Goal: Transaction & Acquisition: Purchase product/service

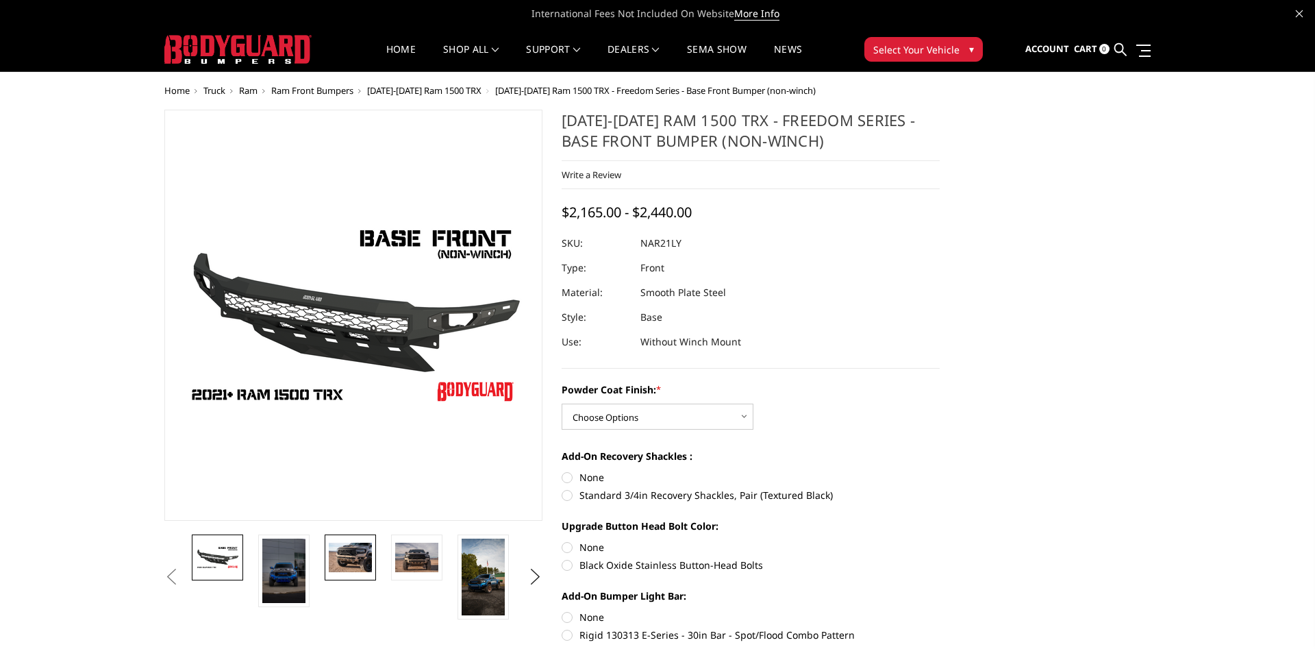
click at [366, 573] on link at bounding box center [350, 557] width 51 height 46
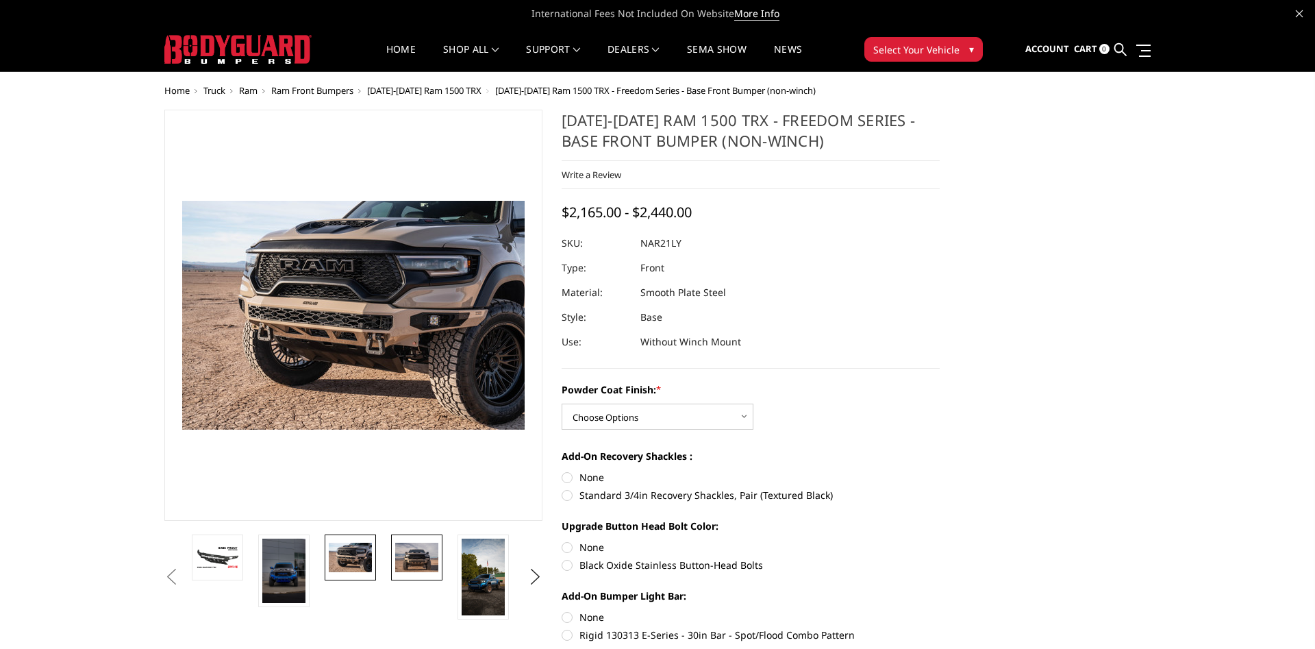
click at [397, 574] on link at bounding box center [416, 557] width 51 height 46
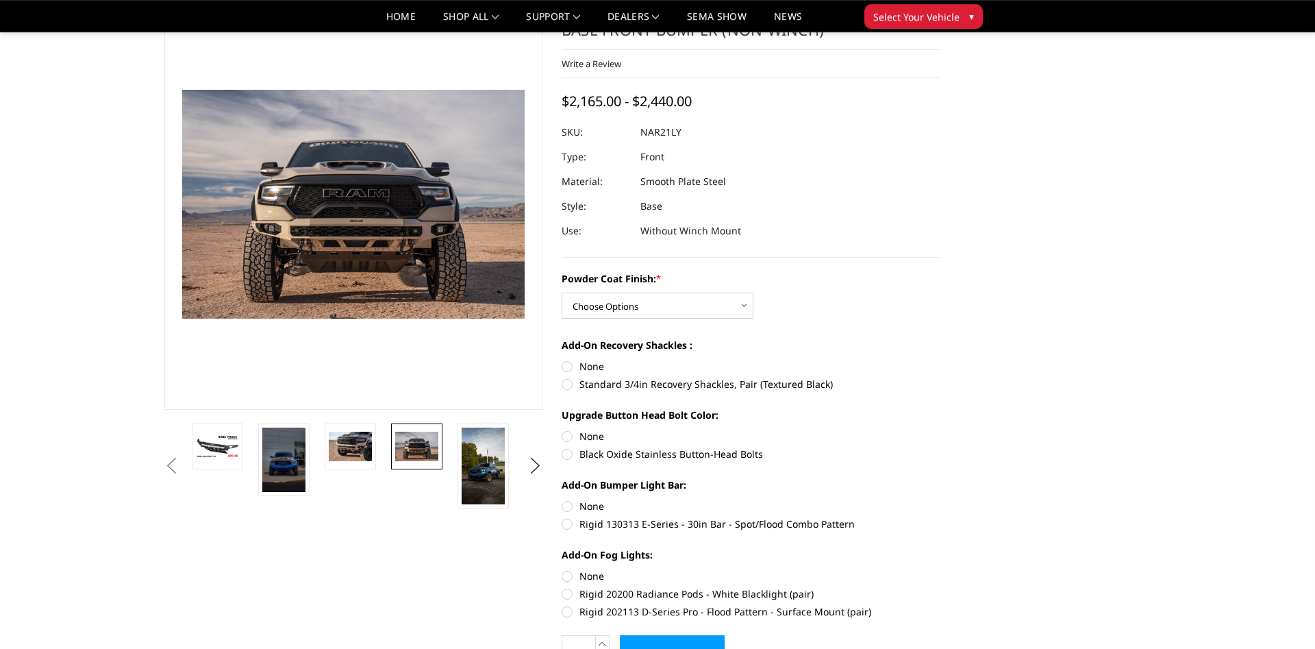
scroll to position [140, 0]
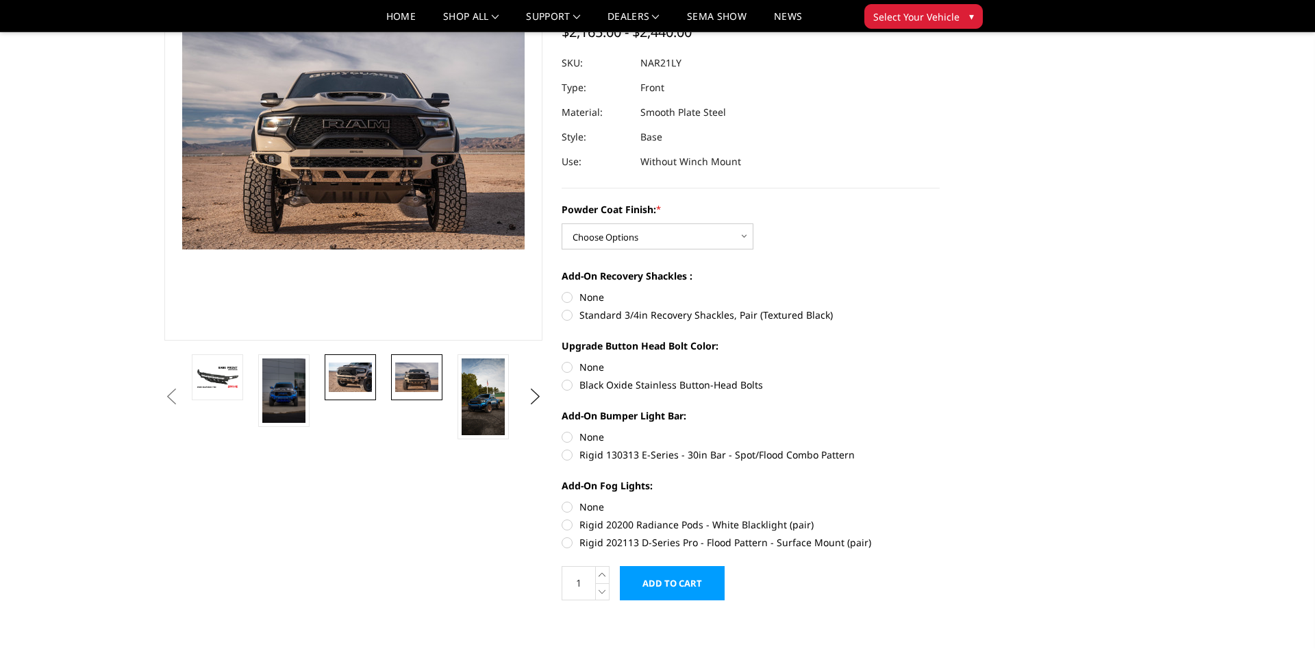
click at [337, 394] on link at bounding box center [350, 377] width 51 height 46
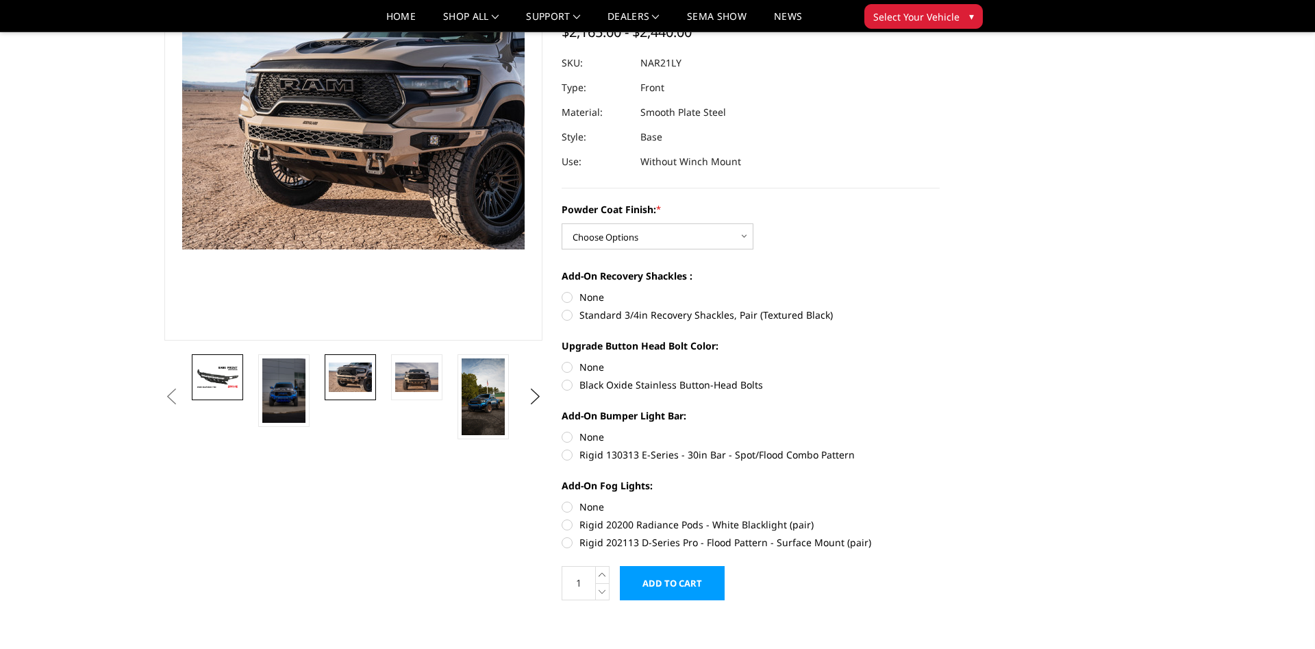
click at [234, 383] on img at bounding box center [217, 377] width 43 height 24
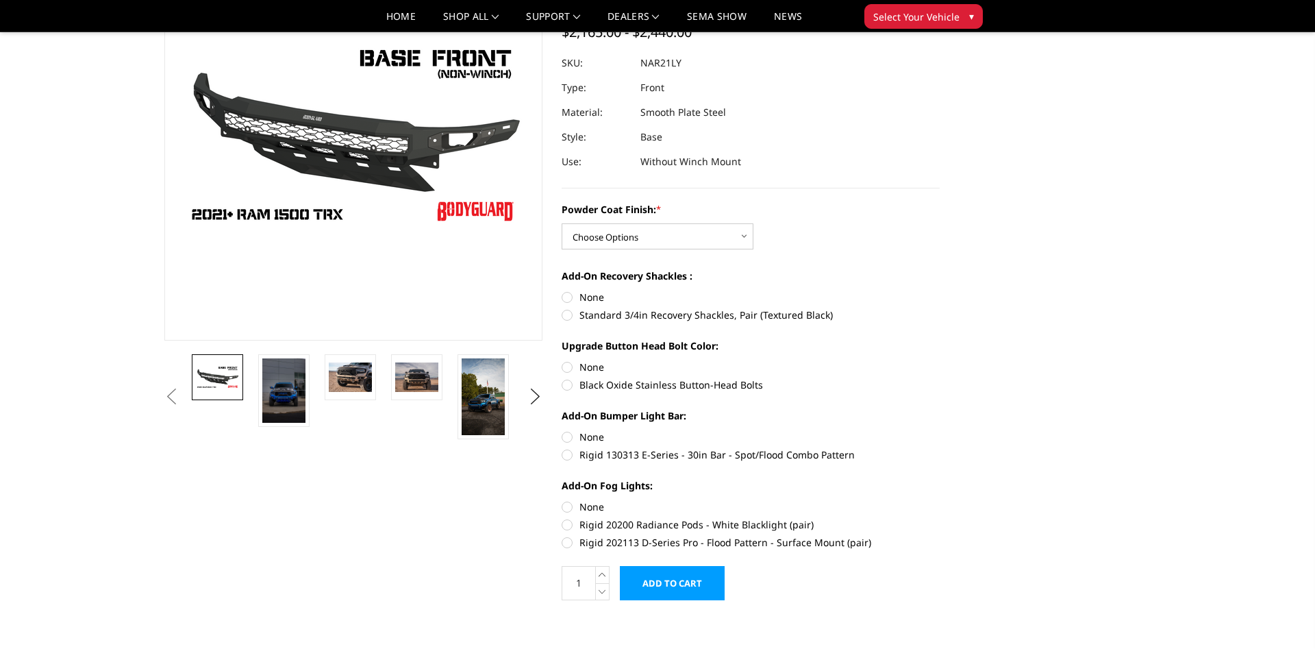
click at [176, 399] on button "Previous" at bounding box center [171, 396] width 21 height 21
click at [179, 399] on button "Previous" at bounding box center [171, 396] width 21 height 21
click at [331, 388] on img at bounding box center [350, 376] width 43 height 29
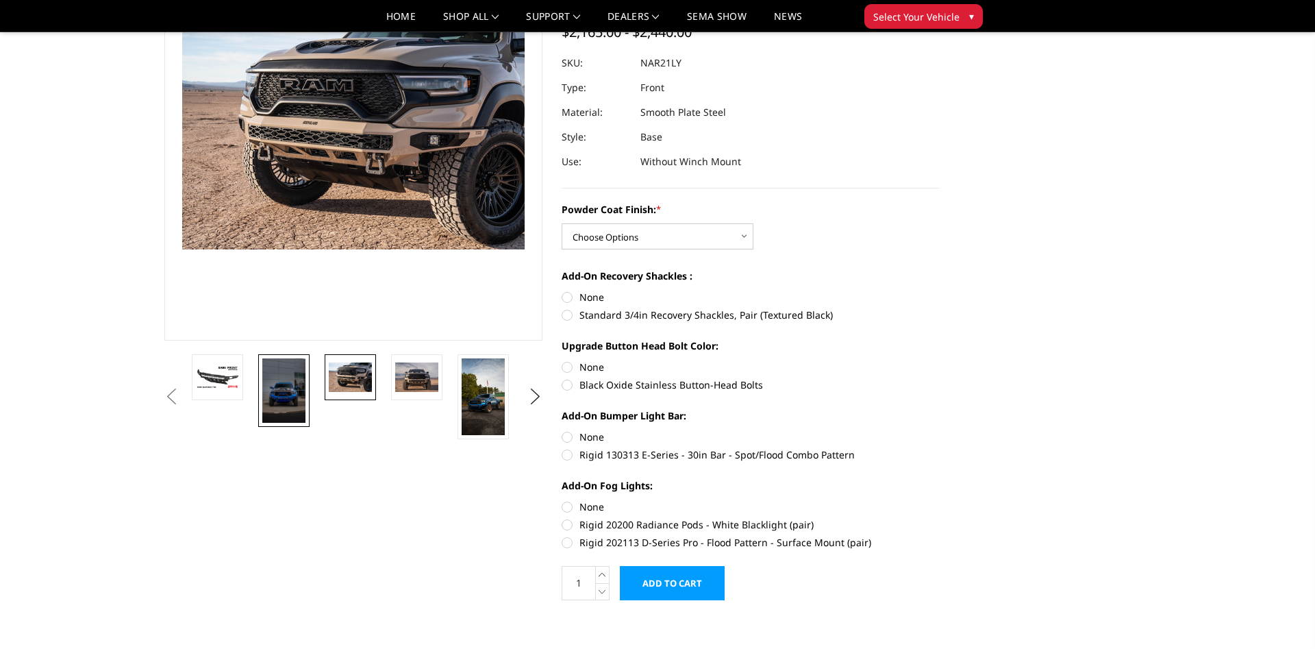
click at [299, 398] on img at bounding box center [283, 390] width 43 height 64
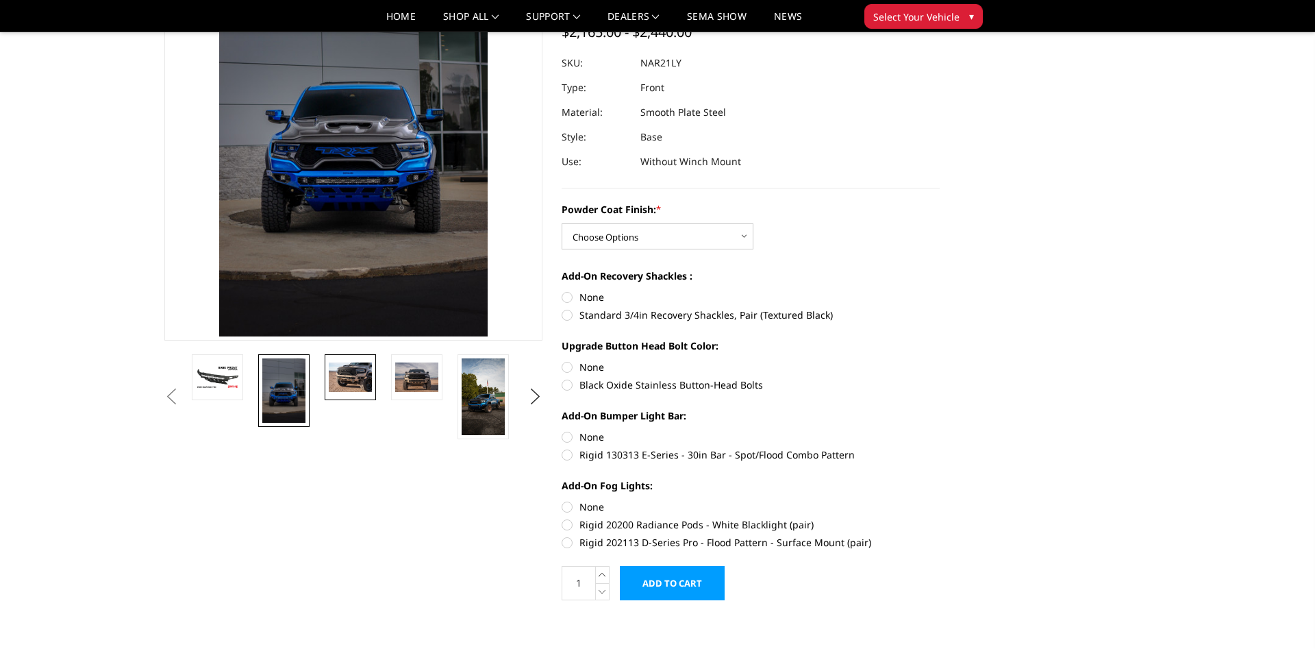
click at [342, 386] on img at bounding box center [350, 376] width 43 height 29
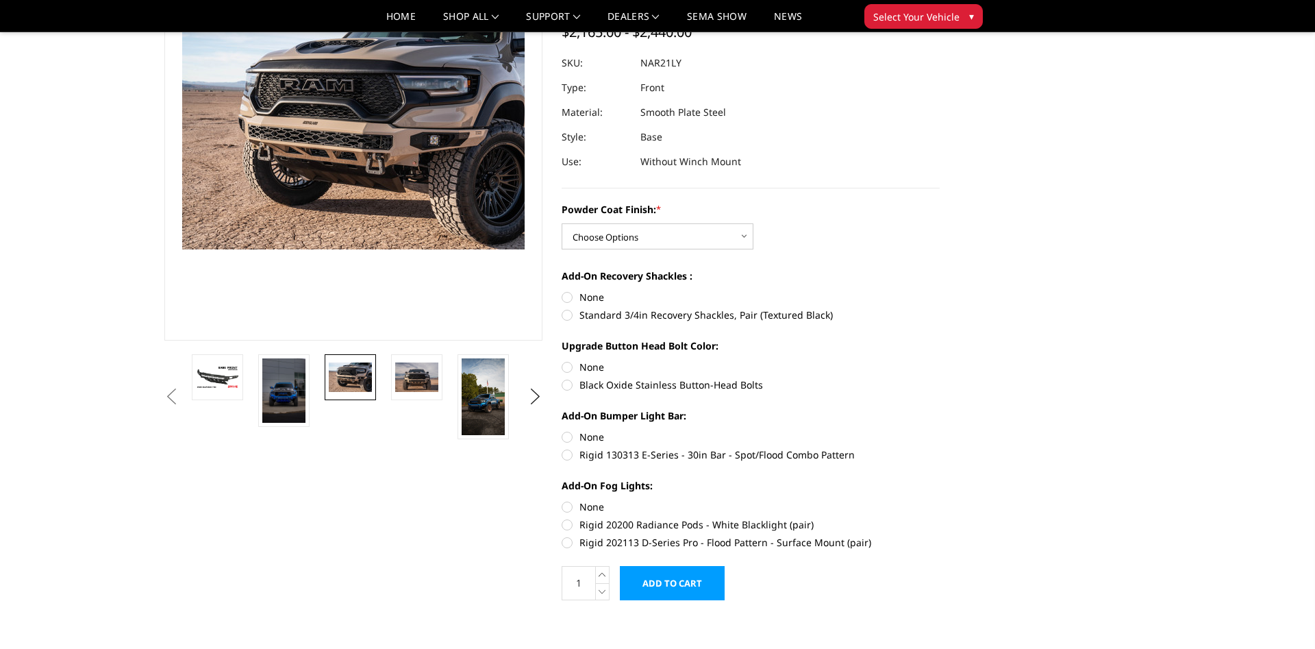
click at [388, 382] on li at bounding box center [421, 396] width 66 height 85
click at [404, 384] on img at bounding box center [416, 376] width 43 height 29
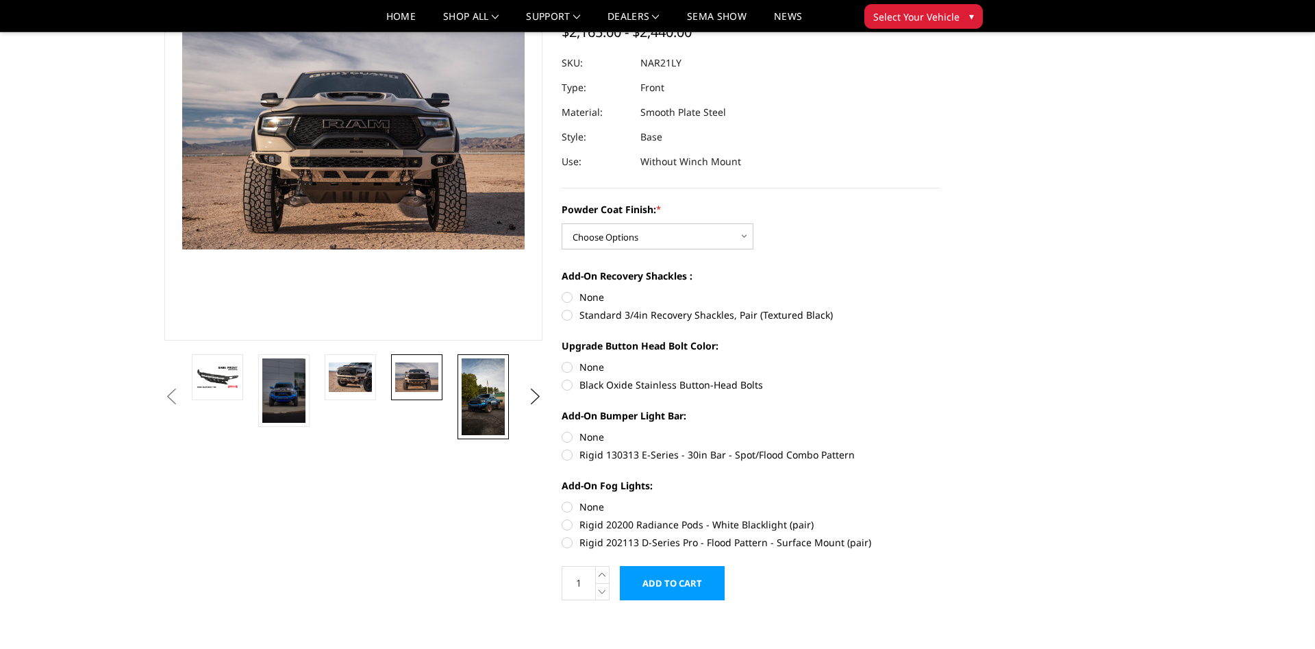
click at [491, 394] on img at bounding box center [483, 396] width 43 height 77
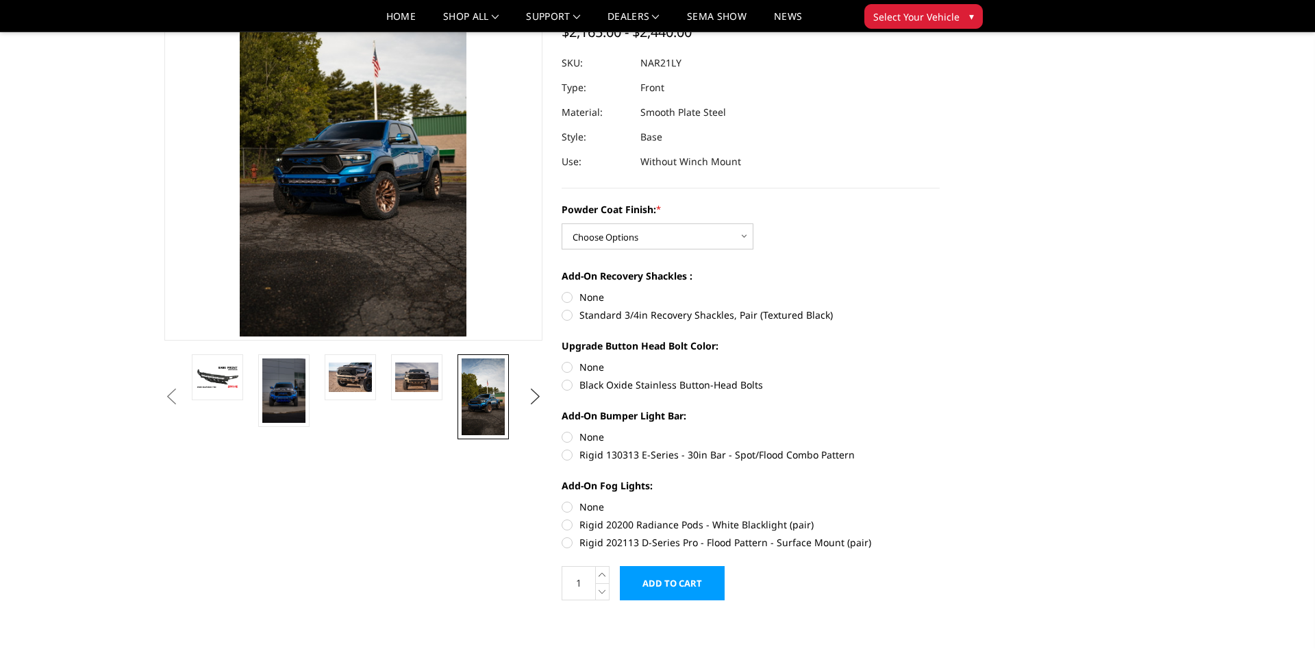
click at [537, 395] on button "Next" at bounding box center [535, 396] width 21 height 21
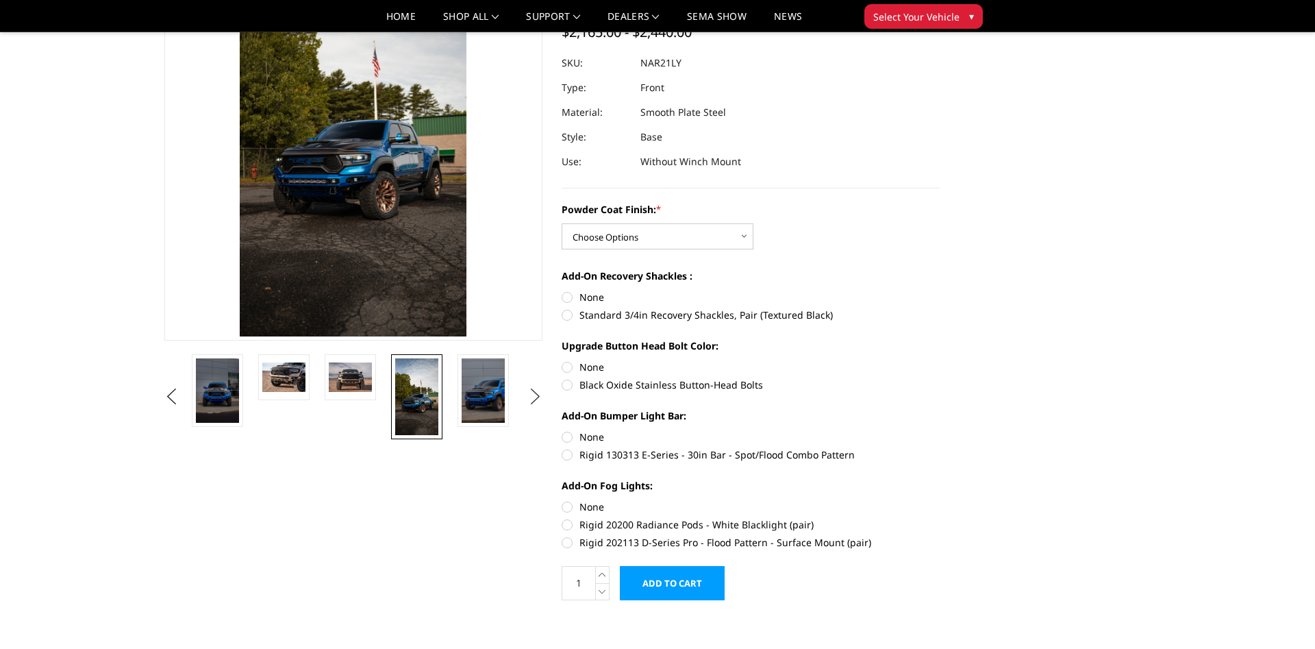
click at [533, 390] on button "Next" at bounding box center [535, 396] width 21 height 21
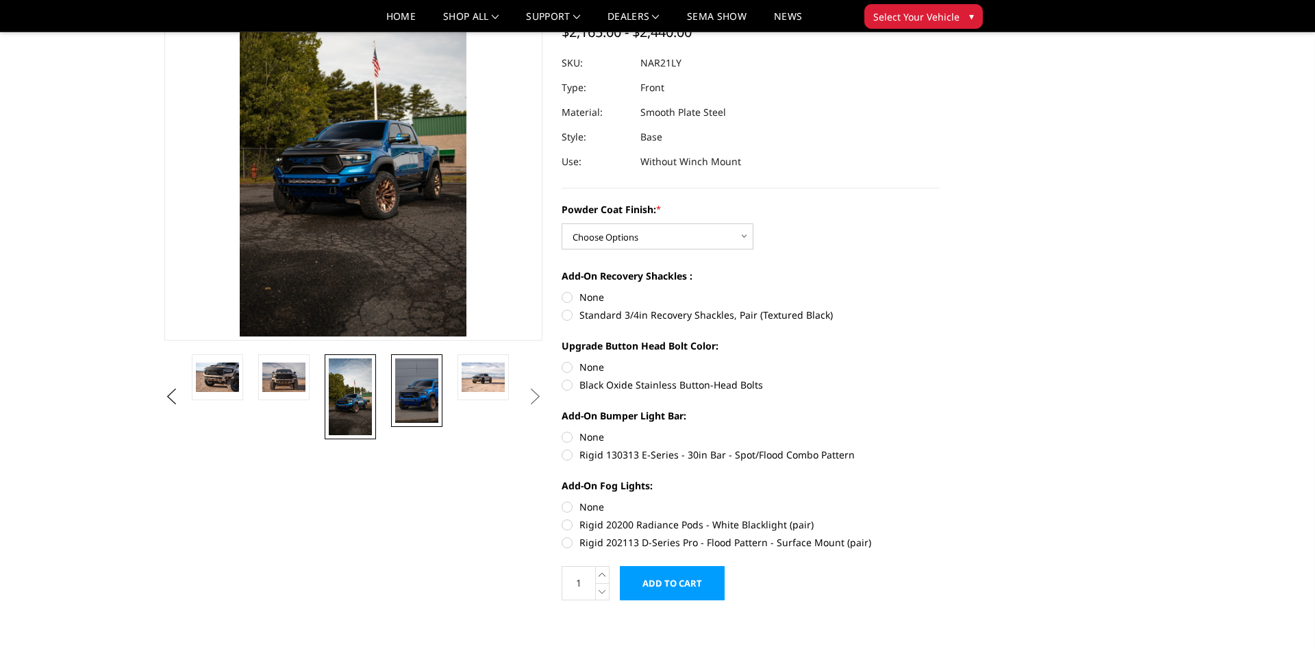
click at [426, 390] on img at bounding box center [416, 390] width 43 height 64
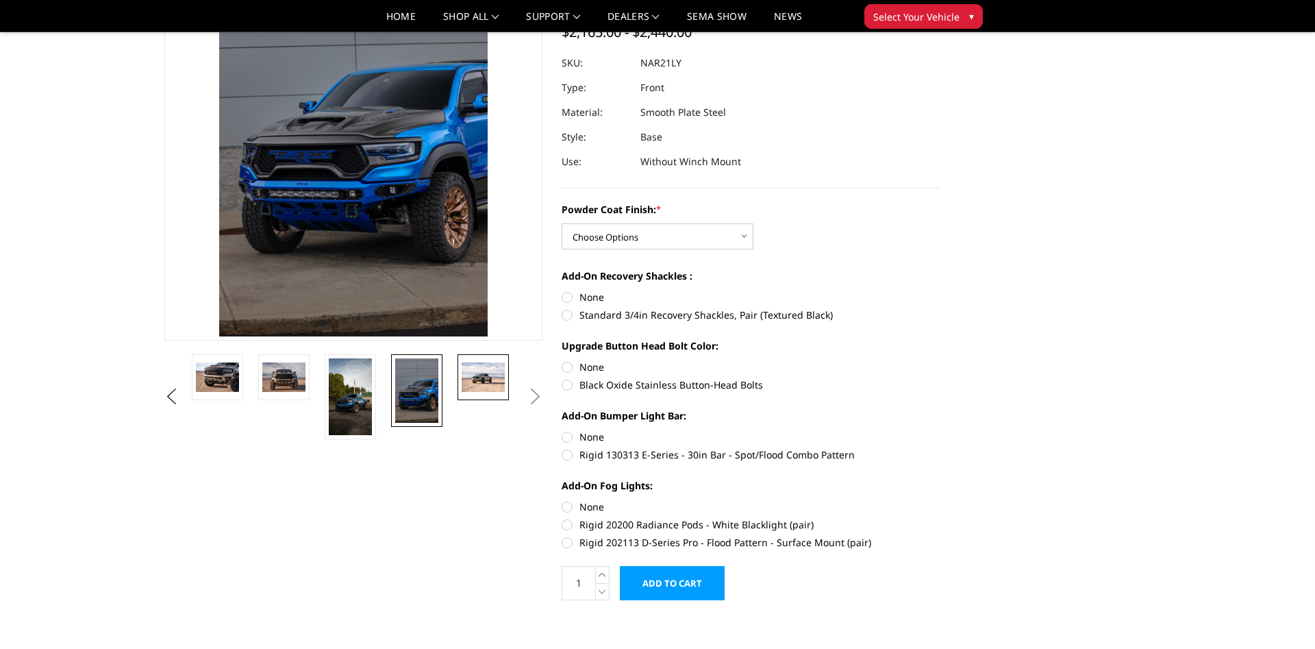
click at [484, 381] on img at bounding box center [483, 376] width 43 height 29
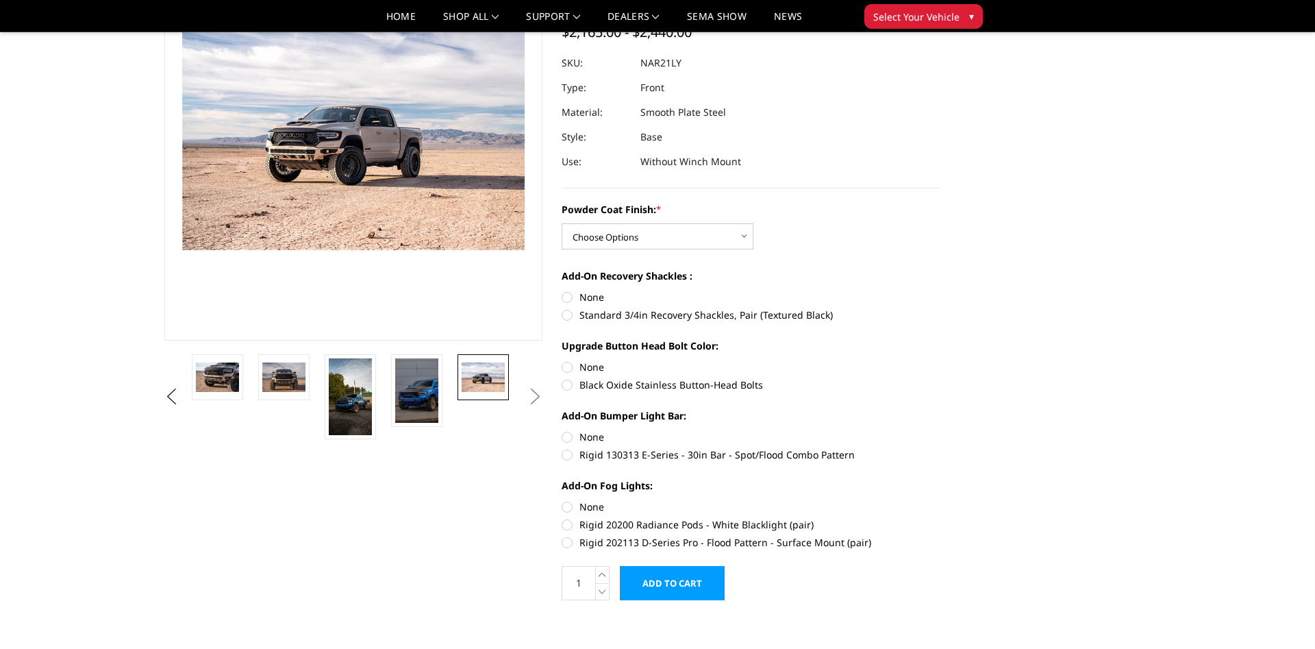
click at [543, 399] on button "Next" at bounding box center [535, 396] width 21 height 21
click at [421, 395] on img at bounding box center [416, 390] width 43 height 64
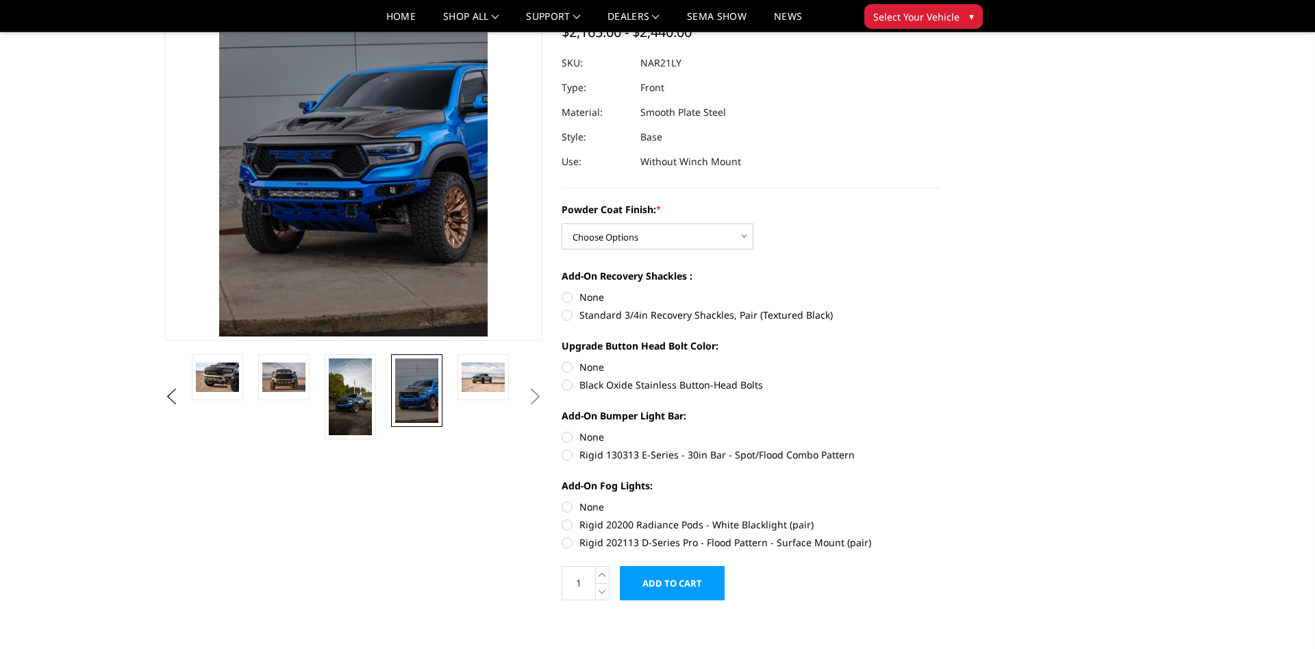
click at [377, 398] on li at bounding box center [354, 396] width 66 height 85
click at [349, 399] on img at bounding box center [350, 396] width 43 height 77
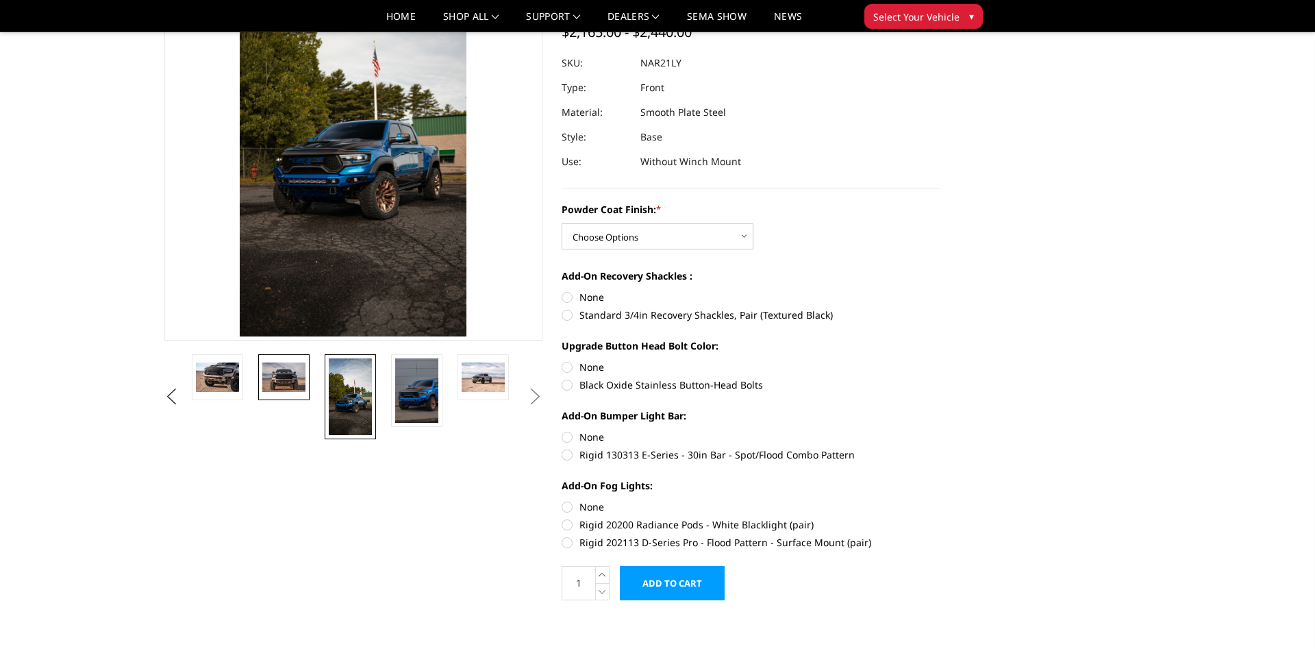
click at [284, 379] on img at bounding box center [283, 376] width 43 height 29
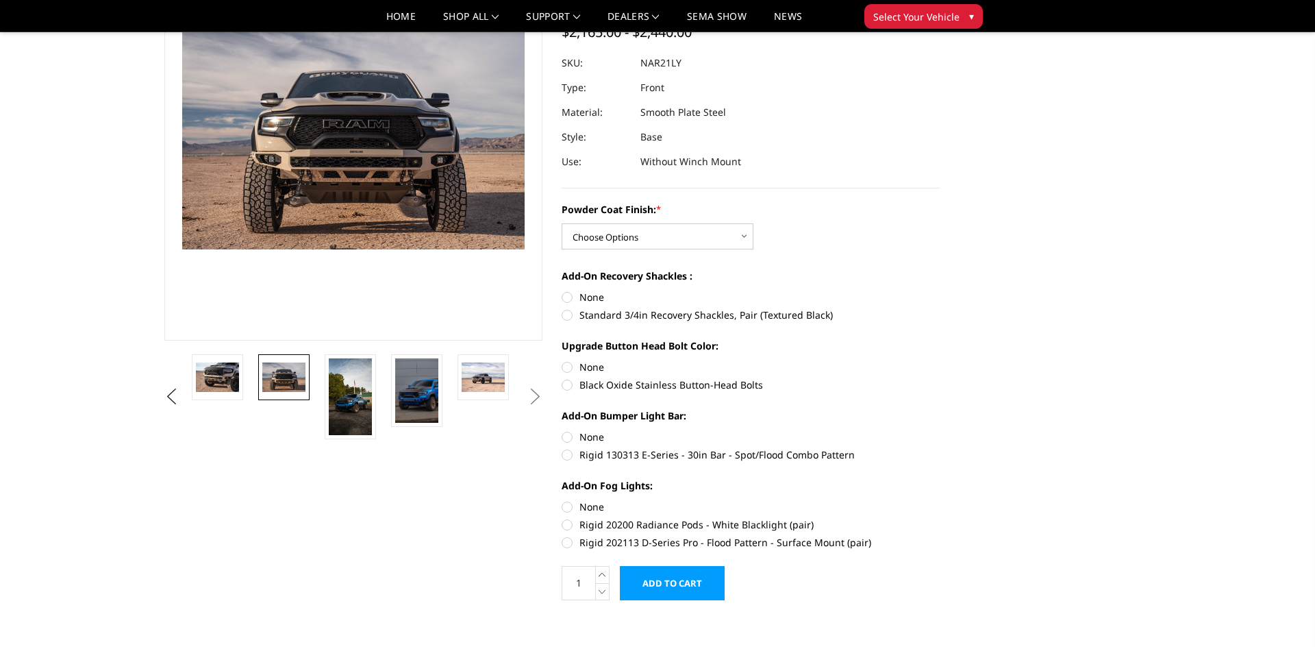
click at [261, 385] on link at bounding box center [283, 377] width 51 height 46
click at [232, 383] on img at bounding box center [217, 376] width 43 height 29
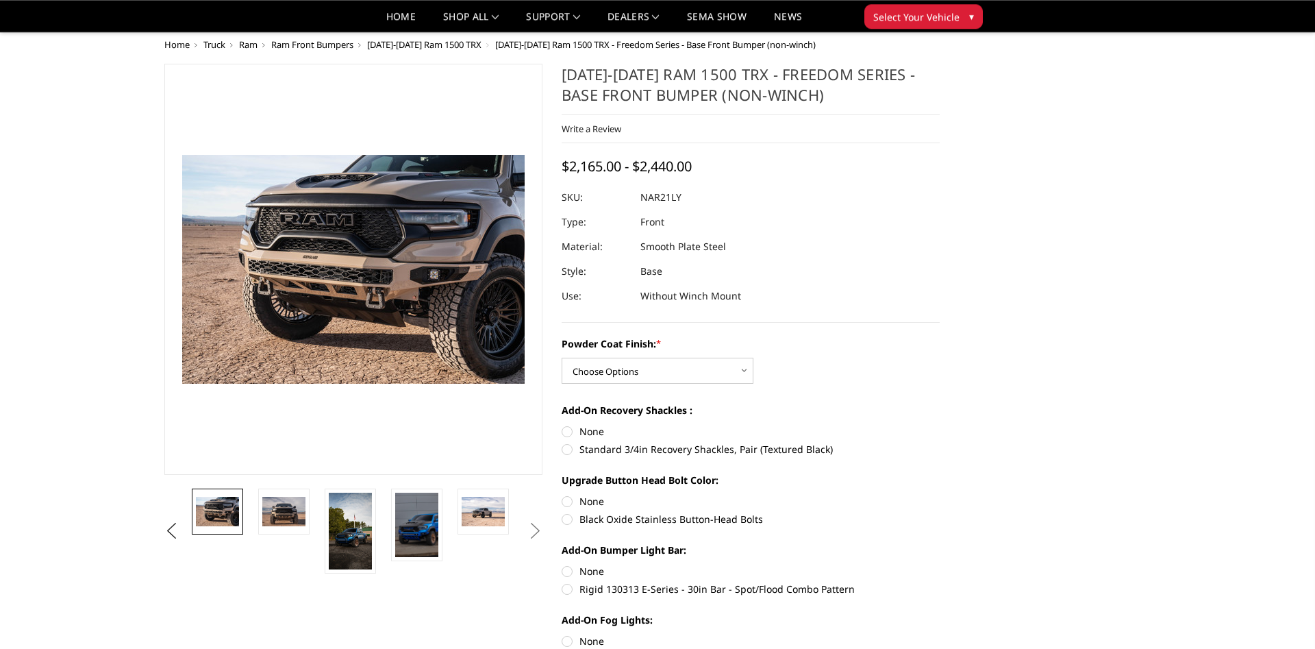
scroll to position [0, 0]
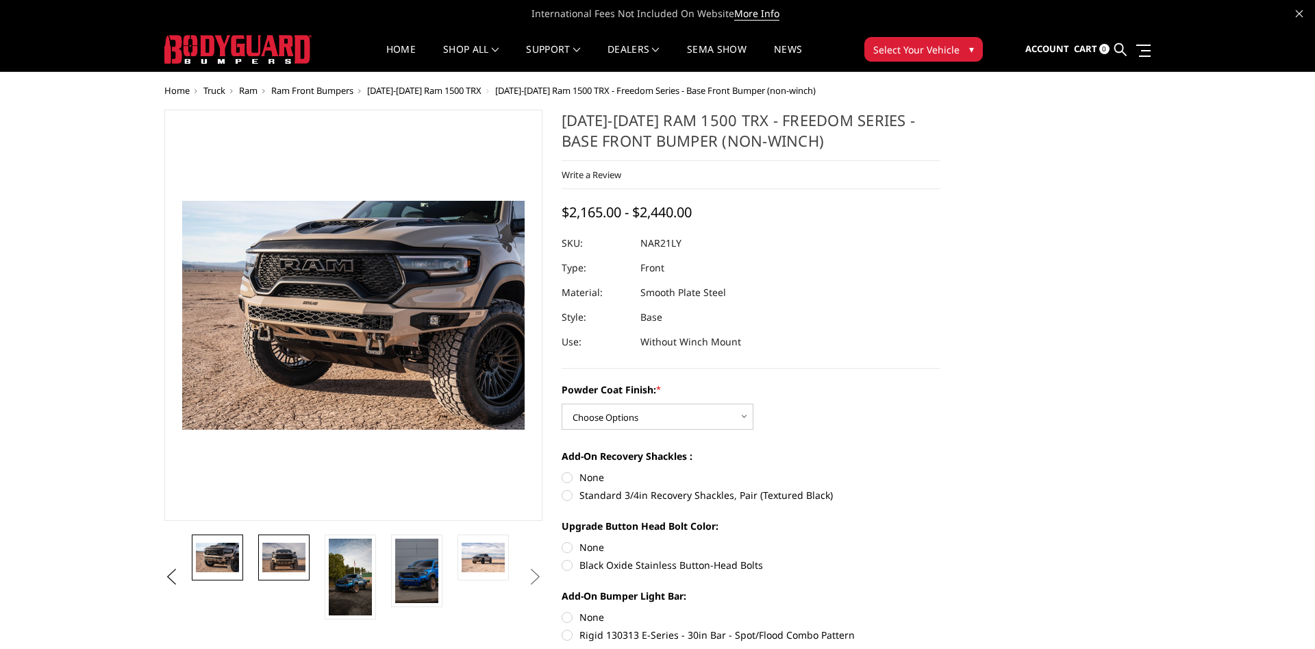
click at [301, 552] on img at bounding box center [283, 556] width 43 height 29
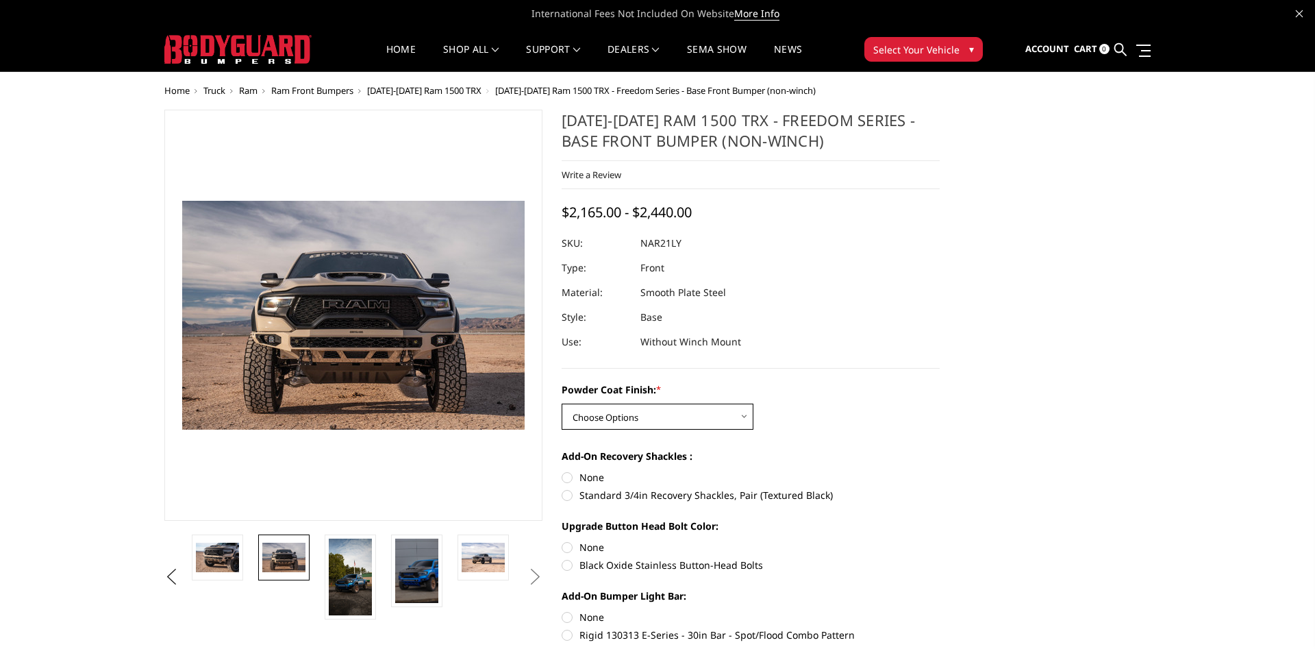
select select "3141"
click option "Textured Black Powder Coat" at bounding box center [0, 0] width 0 height 0
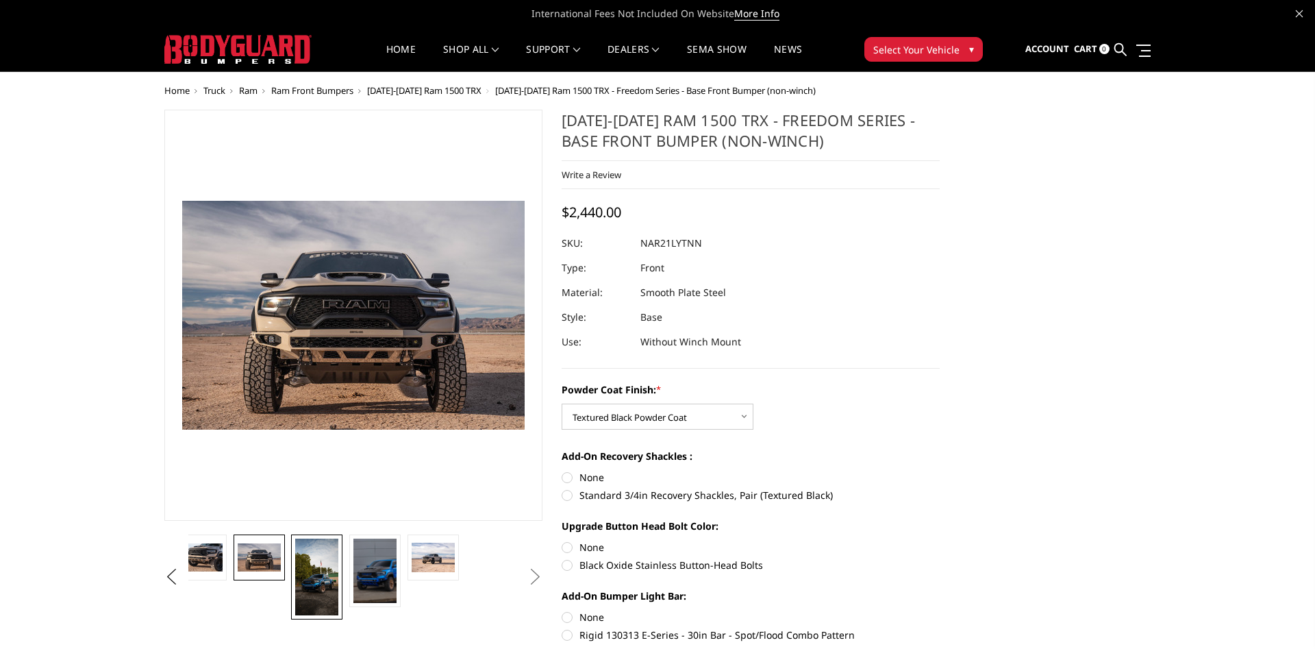
click at [314, 556] on img at bounding box center [316, 576] width 43 height 77
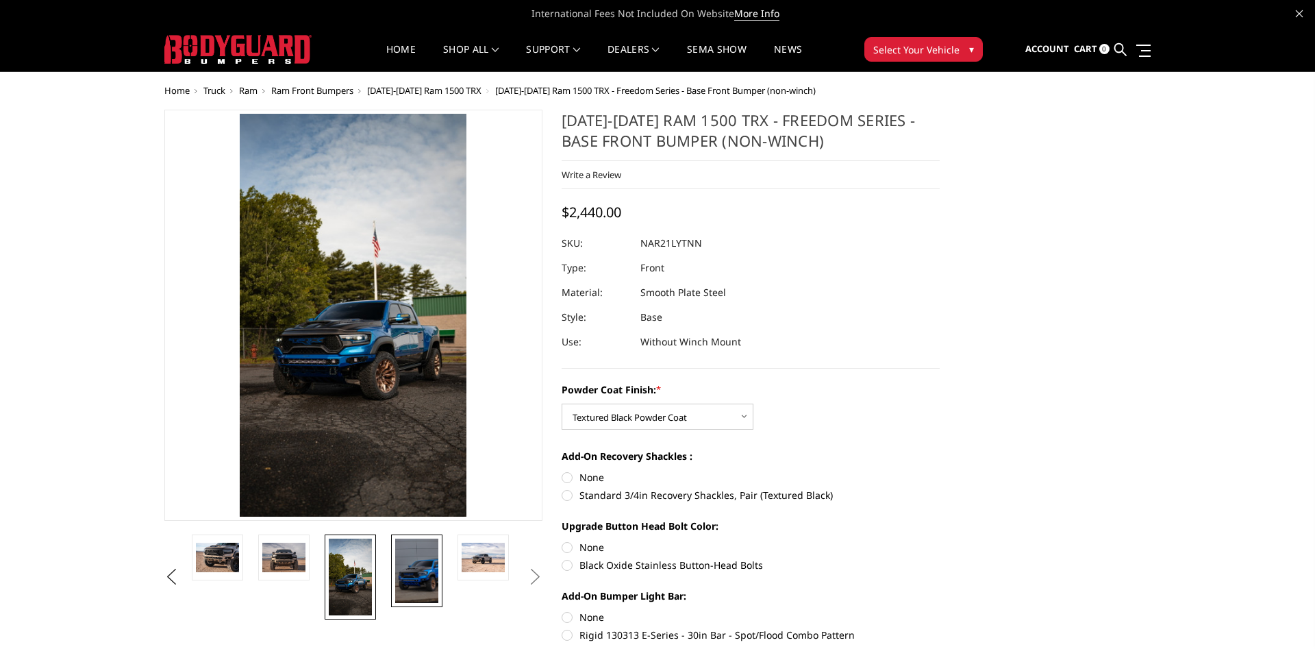
click at [416, 566] on img at bounding box center [416, 570] width 43 height 64
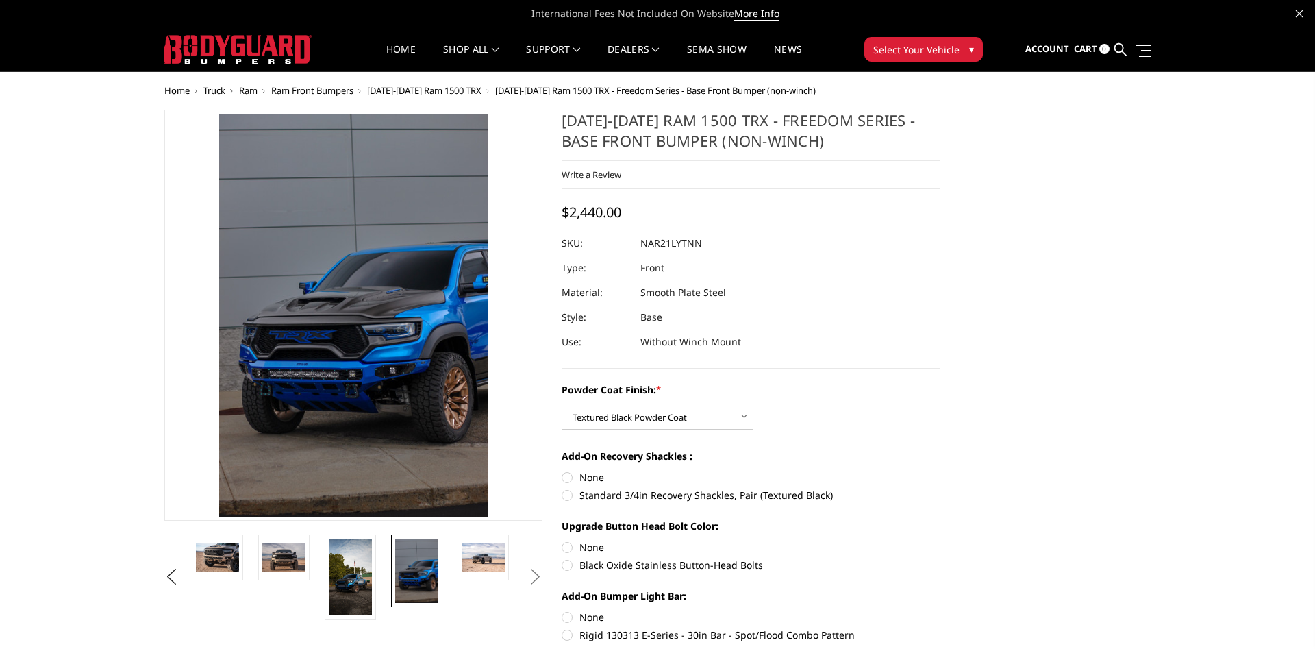
click at [682, 490] on label "Standard 3/4in Recovery Shackles, Pair (Textured Black)" at bounding box center [751, 495] width 378 height 14
click at [940, 471] on input "Standard 3/4in Recovery Shackles, Pair (Textured Black)" at bounding box center [940, 470] width 1 height 1
radio input "true"
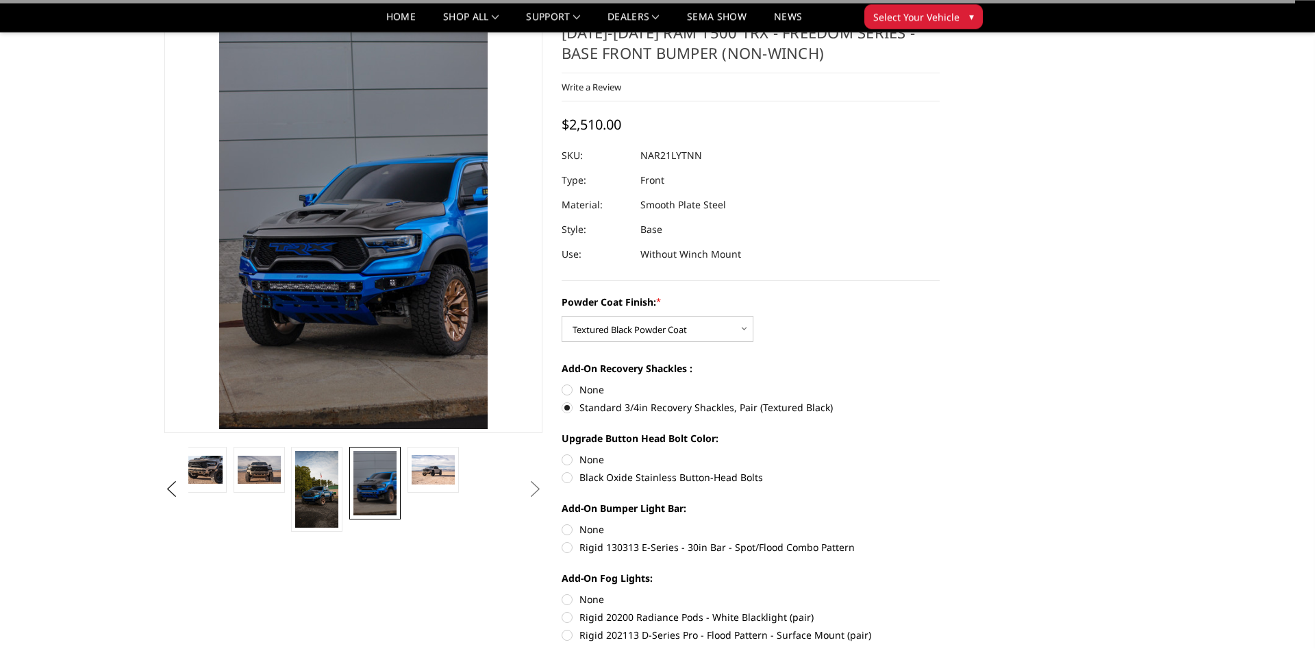
scroll to position [70, 0]
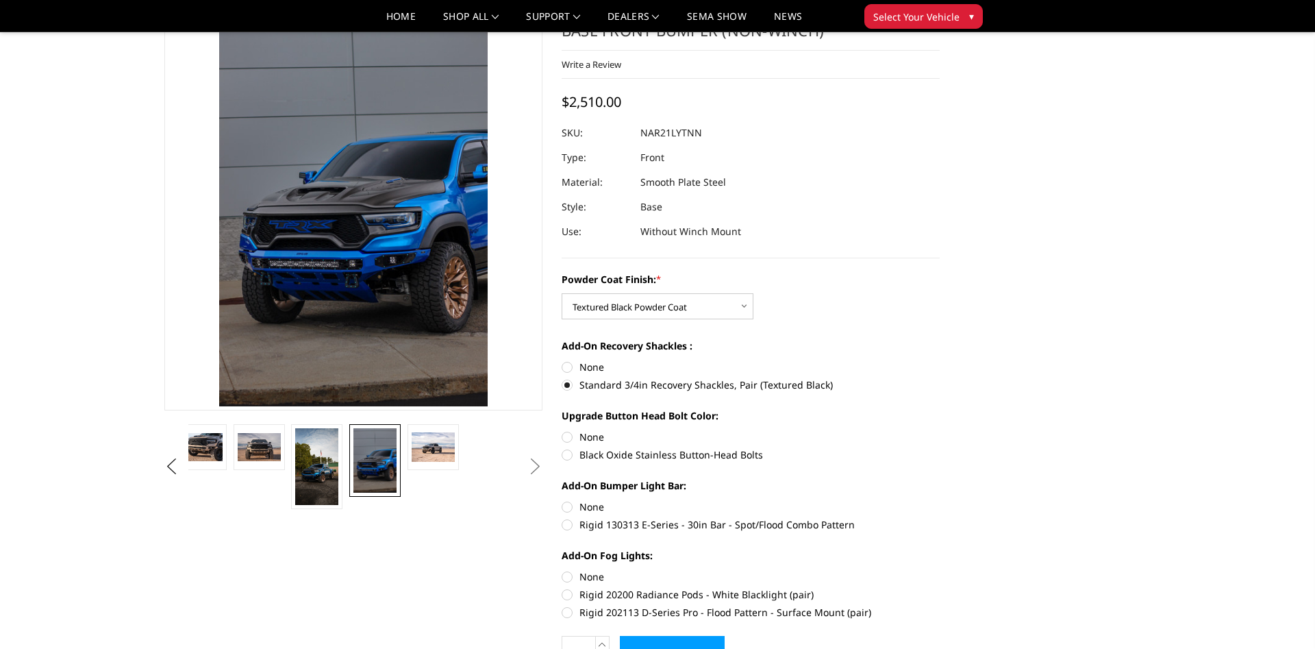
click at [603, 459] on label "Black Oxide Stainless Button-Head Bolts" at bounding box center [751, 454] width 378 height 14
click at [940, 430] on input "Black Oxide Stainless Button-Head Bolts" at bounding box center [940, 429] width 1 height 1
radio input "true"
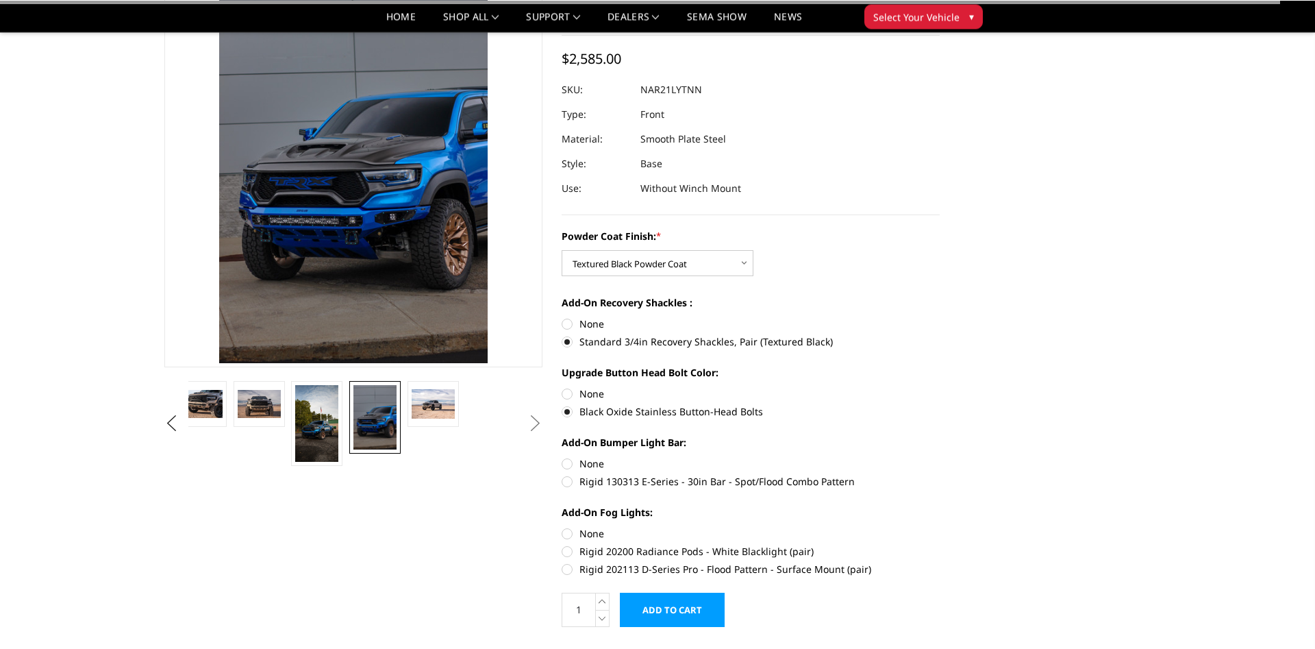
scroll to position [140, 0]
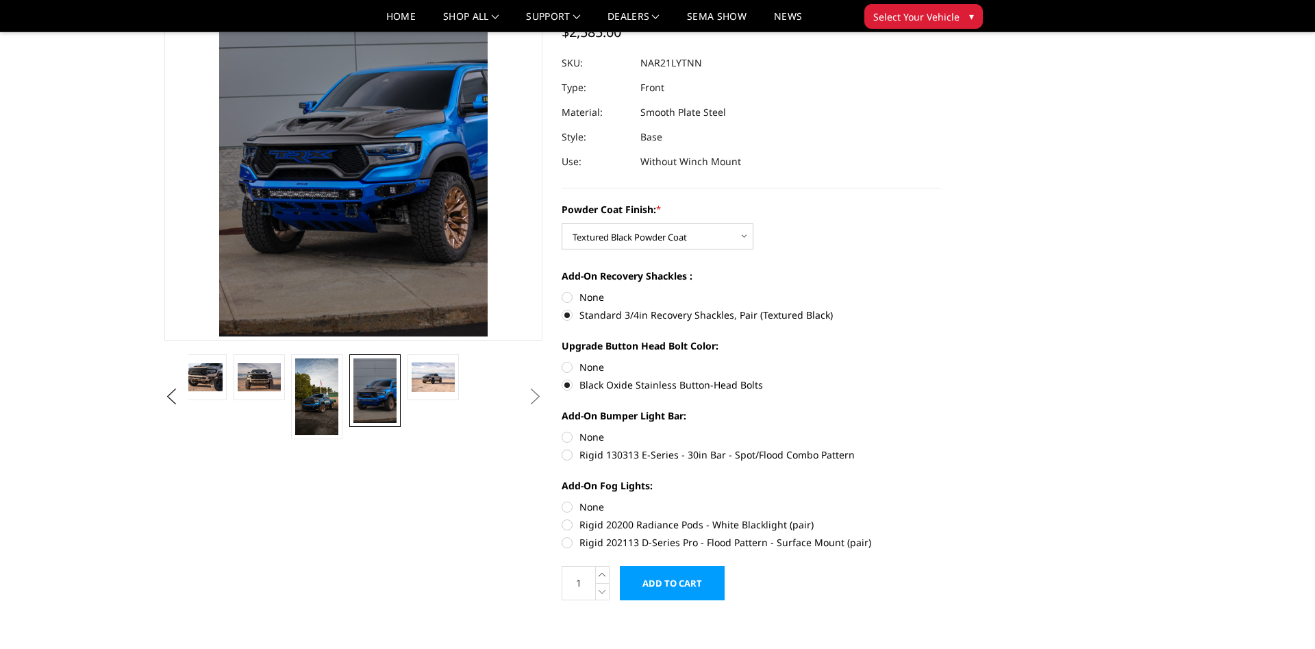
click at [596, 460] on label "Rigid 130313 E-Series - 30in Bar - Spot/Flood Combo Pattern" at bounding box center [751, 454] width 378 height 14
click at [940, 430] on input "Rigid 130313 E-Series - 30in Bar - Spot/Flood Combo Pattern" at bounding box center [940, 429] width 1 height 1
radio input "true"
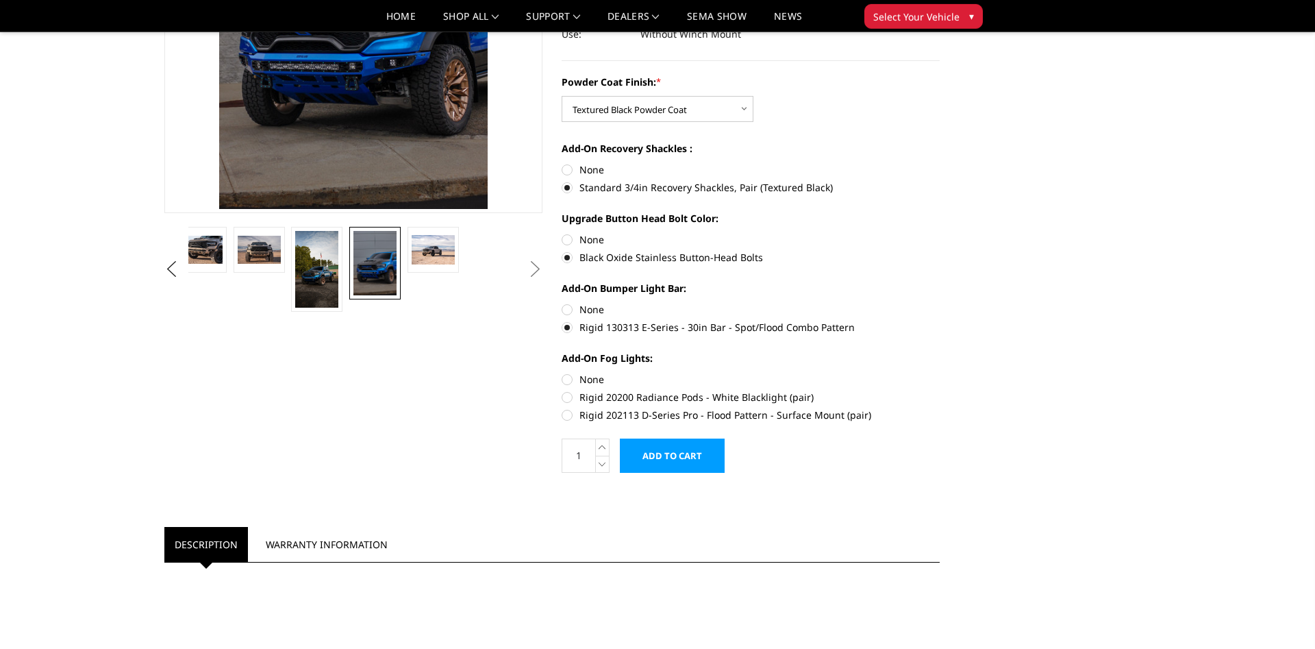
scroll to position [279, 0]
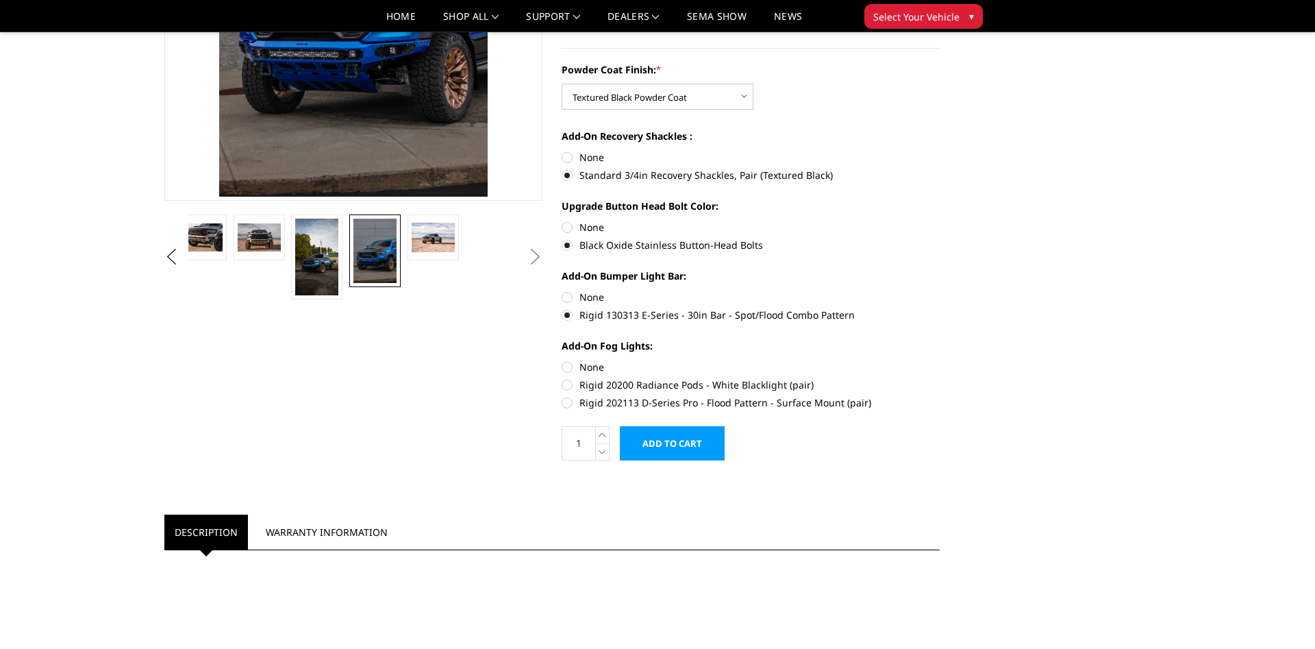
click at [583, 382] on label "Rigid 20200 Radiance Pods - White Blacklight (pair)" at bounding box center [751, 384] width 378 height 14
click at [940, 360] on input "Rigid 20200 Radiance Pods - White Blacklight (pair)" at bounding box center [940, 360] width 1 height 1
radio input "true"
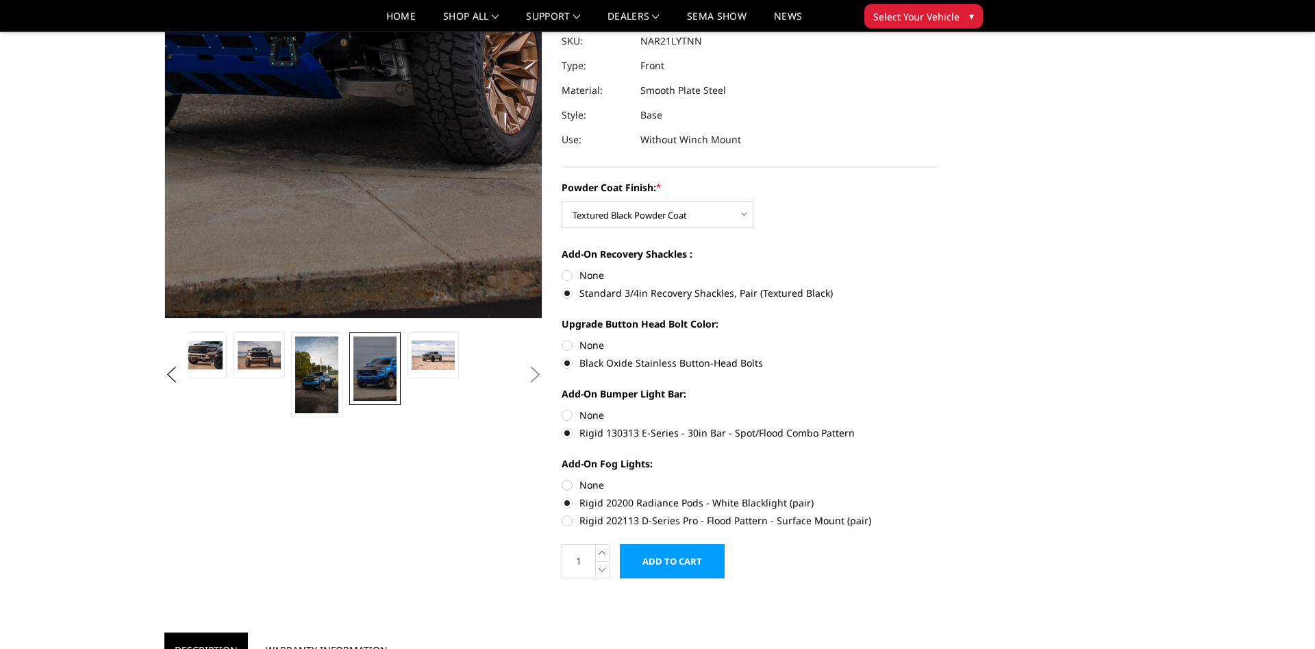
scroll to position [210, 0]
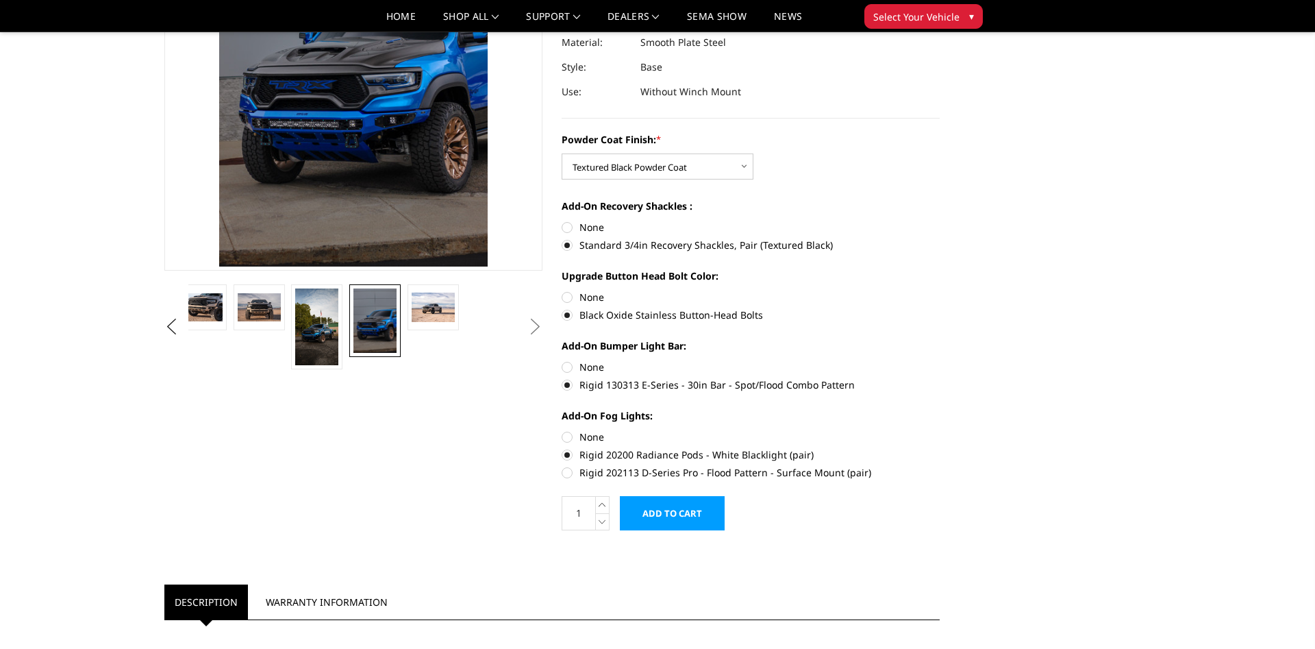
click at [570, 430] on div "Add-On Fog Lights: None Rigid 20200 Radiance Pods - White Blacklight (pair) Rig…" at bounding box center [751, 442] width 378 height 68
click at [570, 435] on label "None" at bounding box center [751, 436] width 378 height 14
click at [562, 430] on input "None" at bounding box center [562, 429] width 1 height 1
radio input "true"
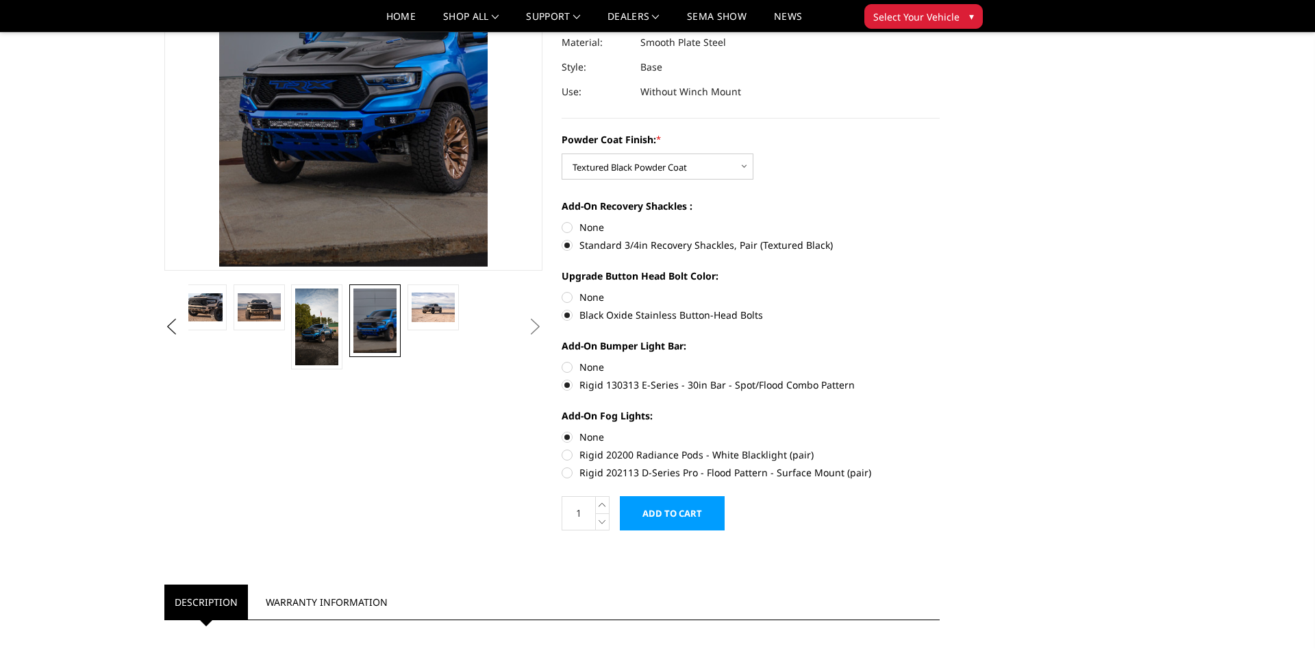
click at [575, 452] on label "Rigid 20200 Radiance Pods - White Blacklight (pair)" at bounding box center [751, 454] width 378 height 14
click at [940, 430] on input "Rigid 20200 Radiance Pods - White Blacklight (pair)" at bounding box center [940, 429] width 1 height 1
radio input "true"
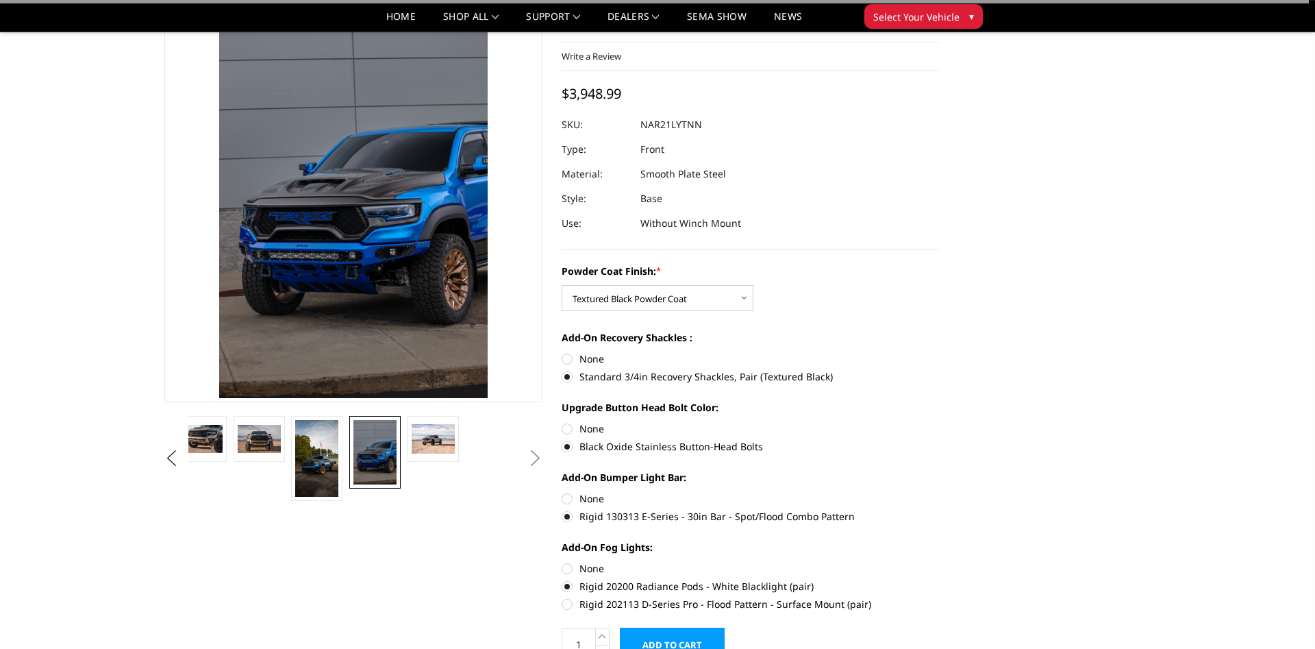
scroll to position [70, 0]
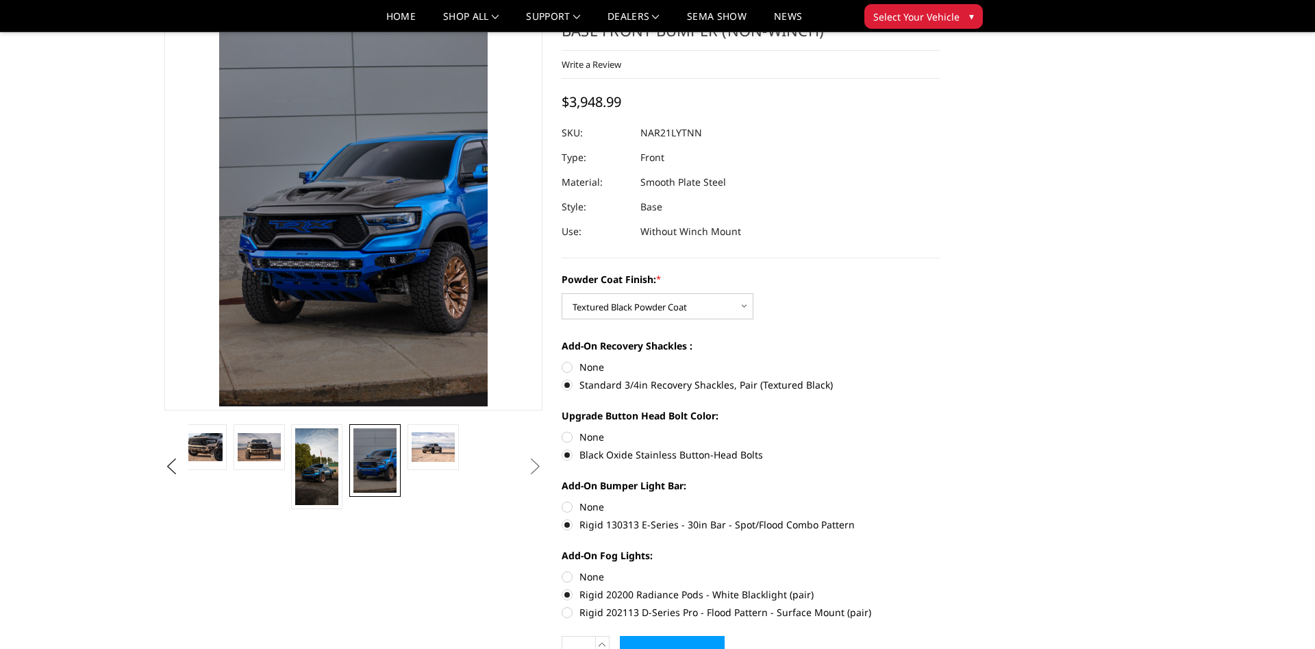
click at [586, 373] on label "None" at bounding box center [751, 367] width 378 height 14
click at [562, 360] on input "None" at bounding box center [562, 360] width 1 height 1
radio input "true"
click at [584, 382] on label "Standard 3/4in Recovery Shackles, Pair (Textured Black)" at bounding box center [751, 384] width 378 height 14
click at [940, 360] on input "Standard 3/4in Recovery Shackles, Pair (Textured Black)" at bounding box center [940, 360] width 1 height 1
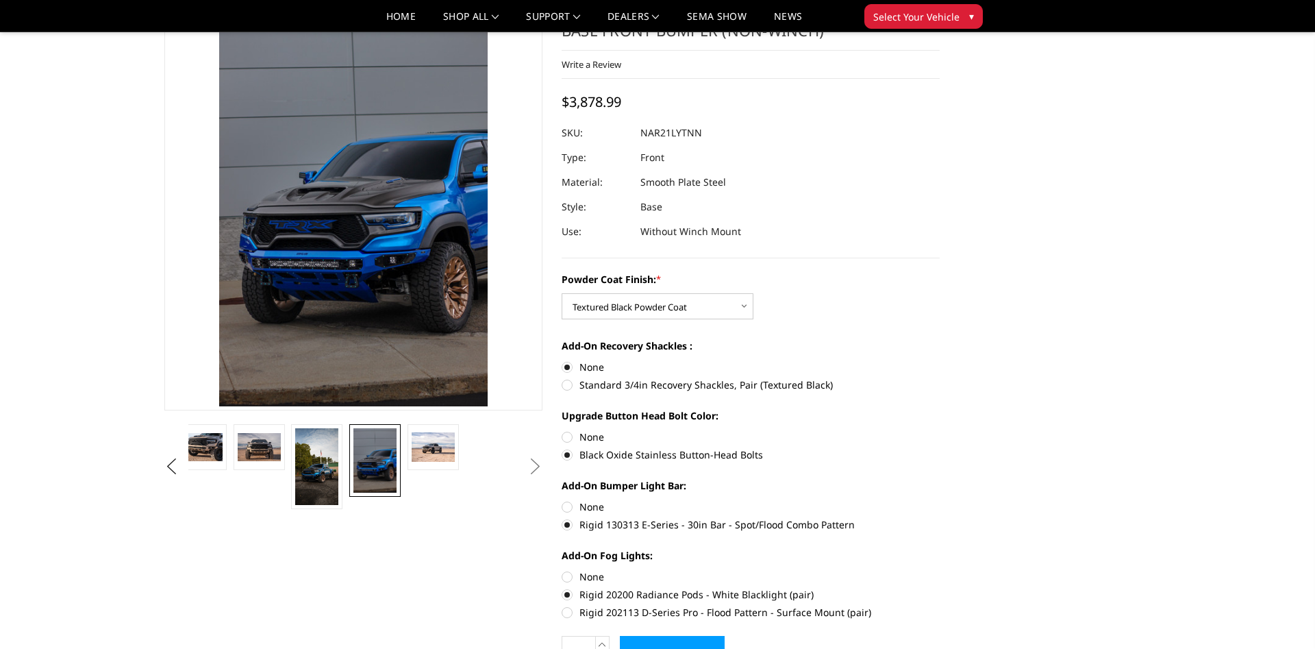
radio input "true"
click at [591, 440] on label "None" at bounding box center [751, 436] width 378 height 14
click at [562, 430] on input "None" at bounding box center [562, 429] width 1 height 1
radio input "true"
click at [589, 449] on label "Black Oxide Stainless Button-Head Bolts" at bounding box center [751, 454] width 378 height 14
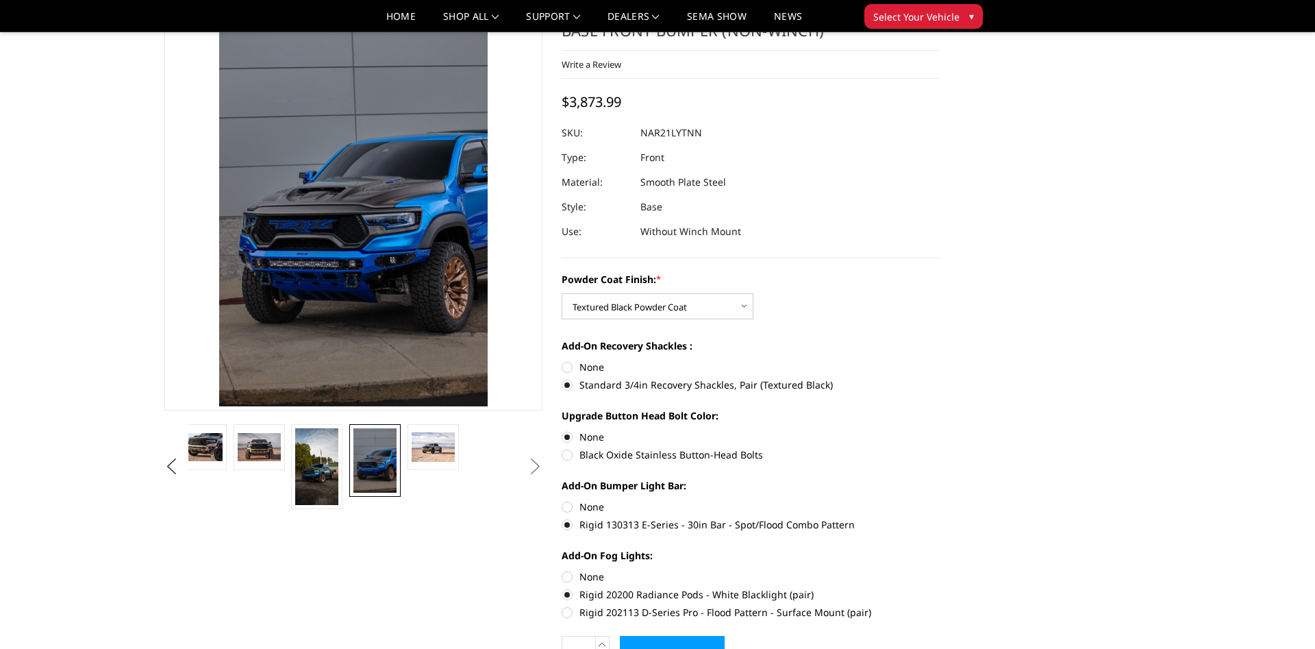
click at [940, 430] on input "Black Oxide Stainless Button-Head Bolts" at bounding box center [940, 429] width 1 height 1
radio input "true"
click at [585, 505] on label "None" at bounding box center [751, 506] width 378 height 14
click at [562, 500] on input "None" at bounding box center [562, 499] width 1 height 1
radio input "true"
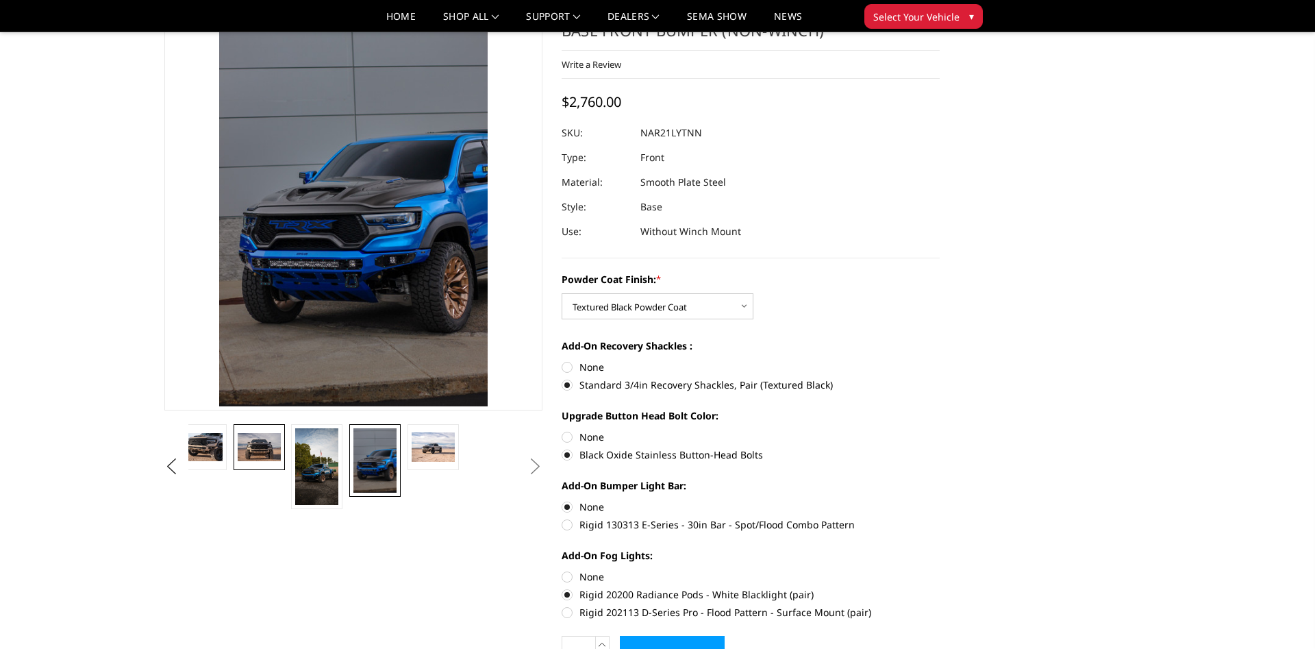
click at [281, 455] on link at bounding box center [259, 447] width 51 height 46
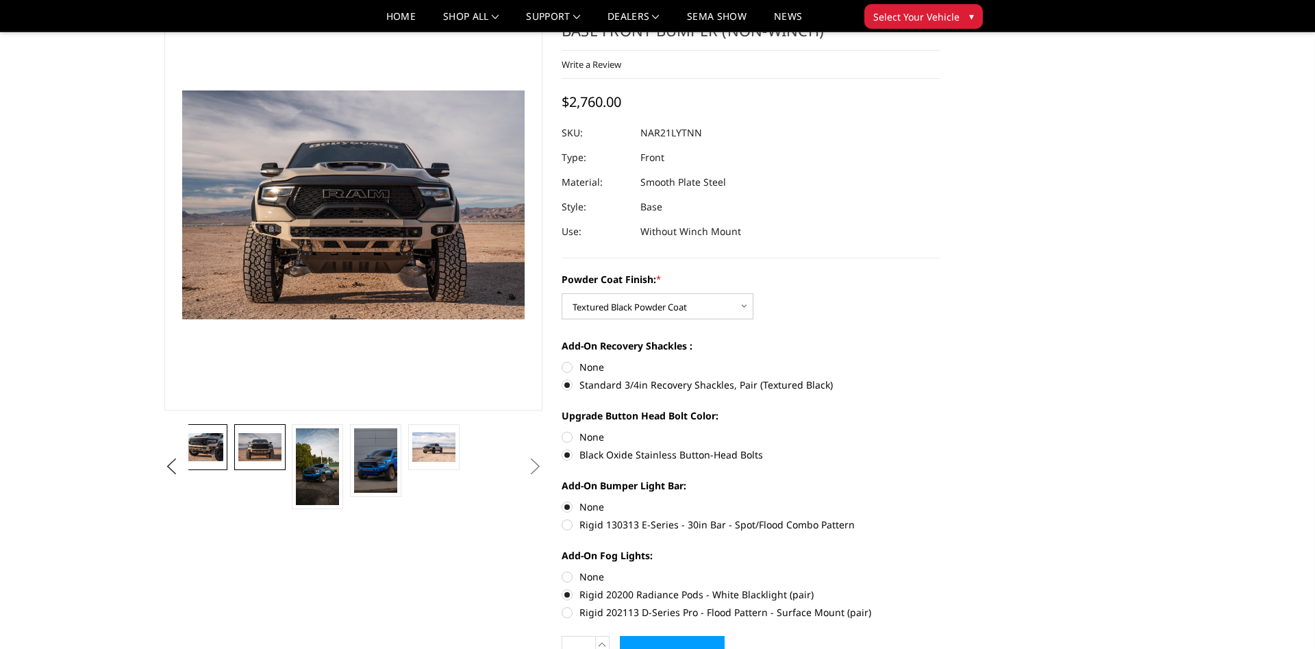
click at [216, 450] on img at bounding box center [201, 447] width 43 height 29
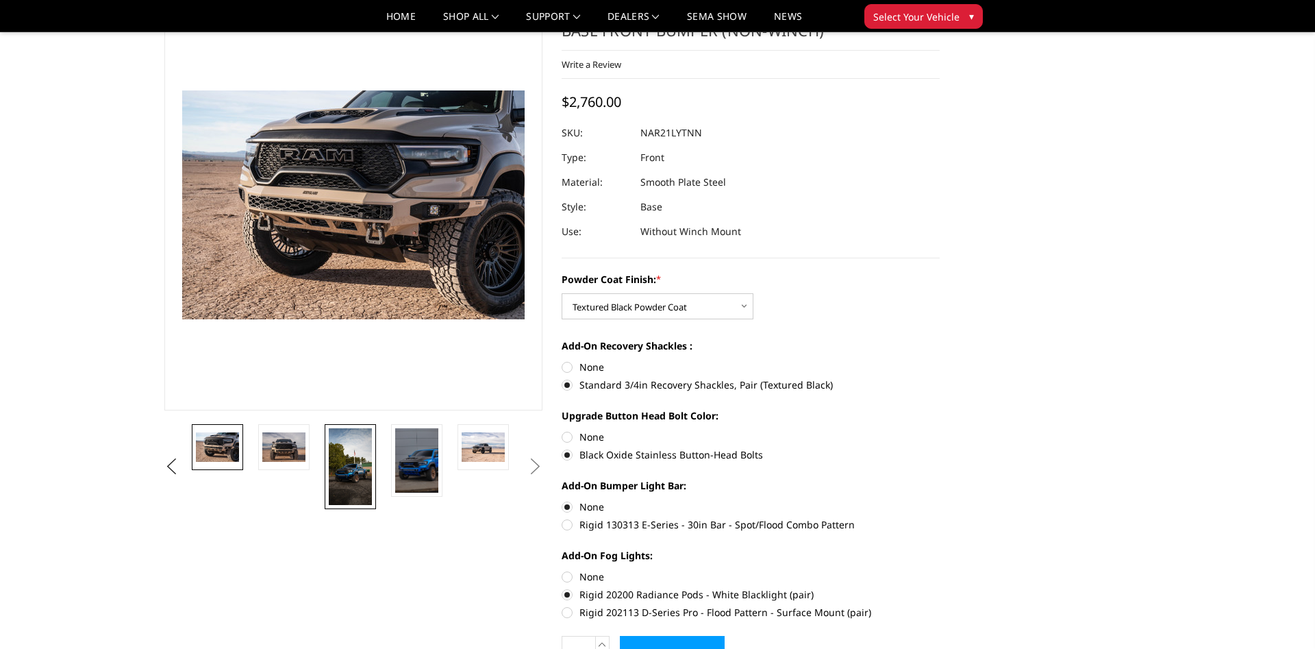
click at [340, 462] on img at bounding box center [350, 466] width 43 height 77
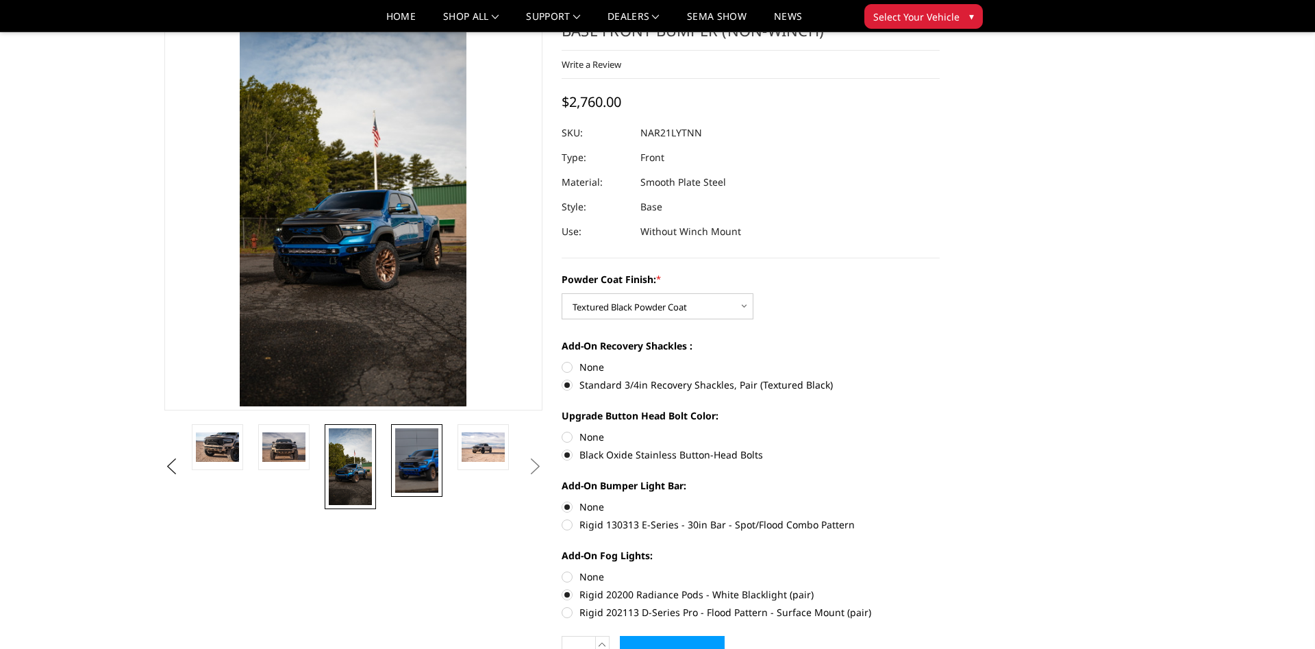
click at [399, 462] on img at bounding box center [416, 460] width 43 height 64
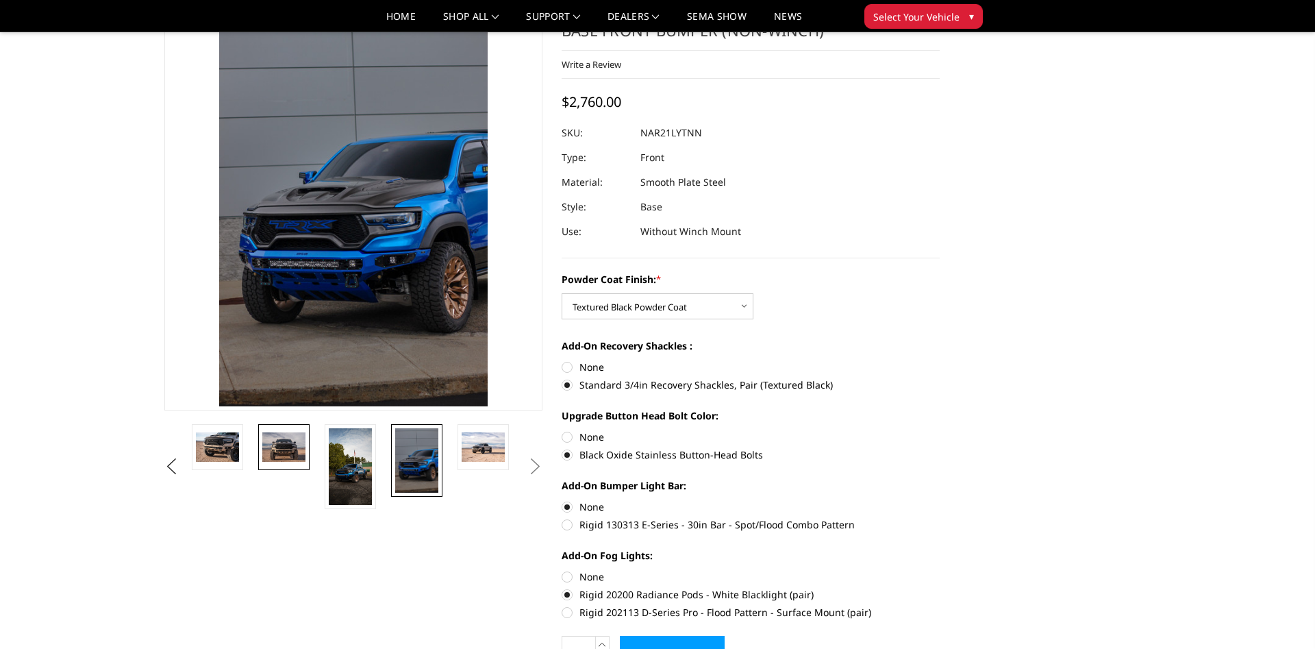
click at [279, 457] on img at bounding box center [283, 446] width 43 height 29
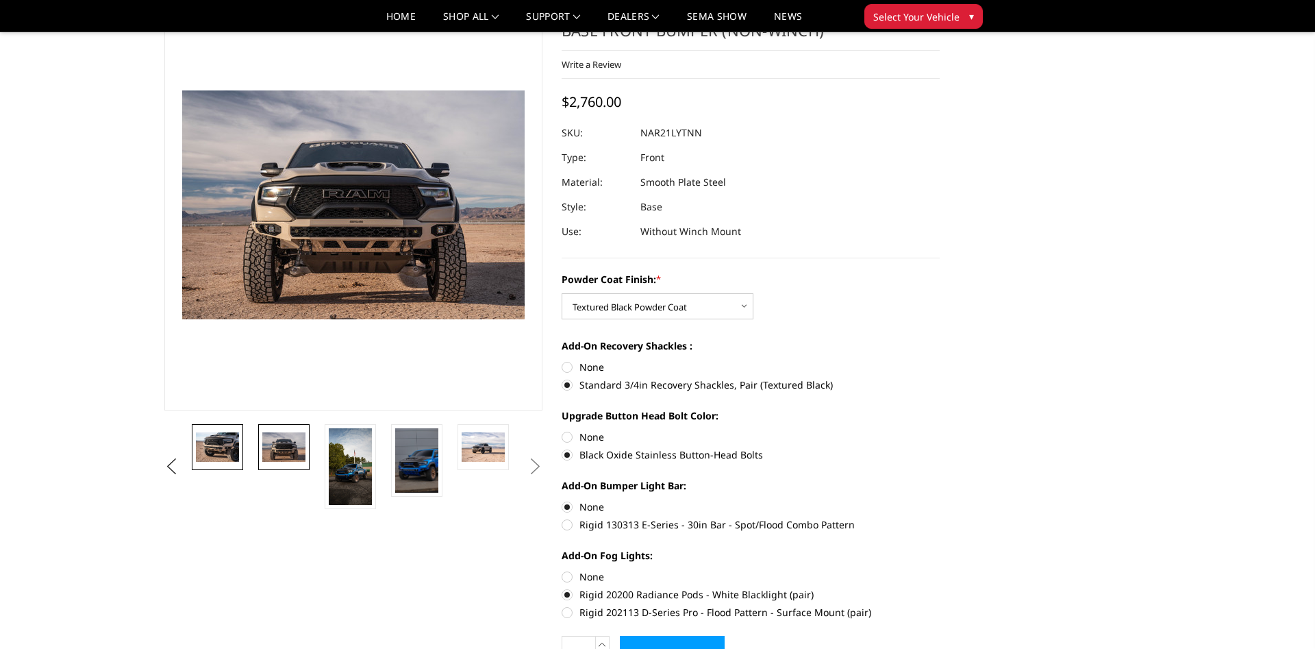
click at [242, 455] on link at bounding box center [217, 447] width 51 height 46
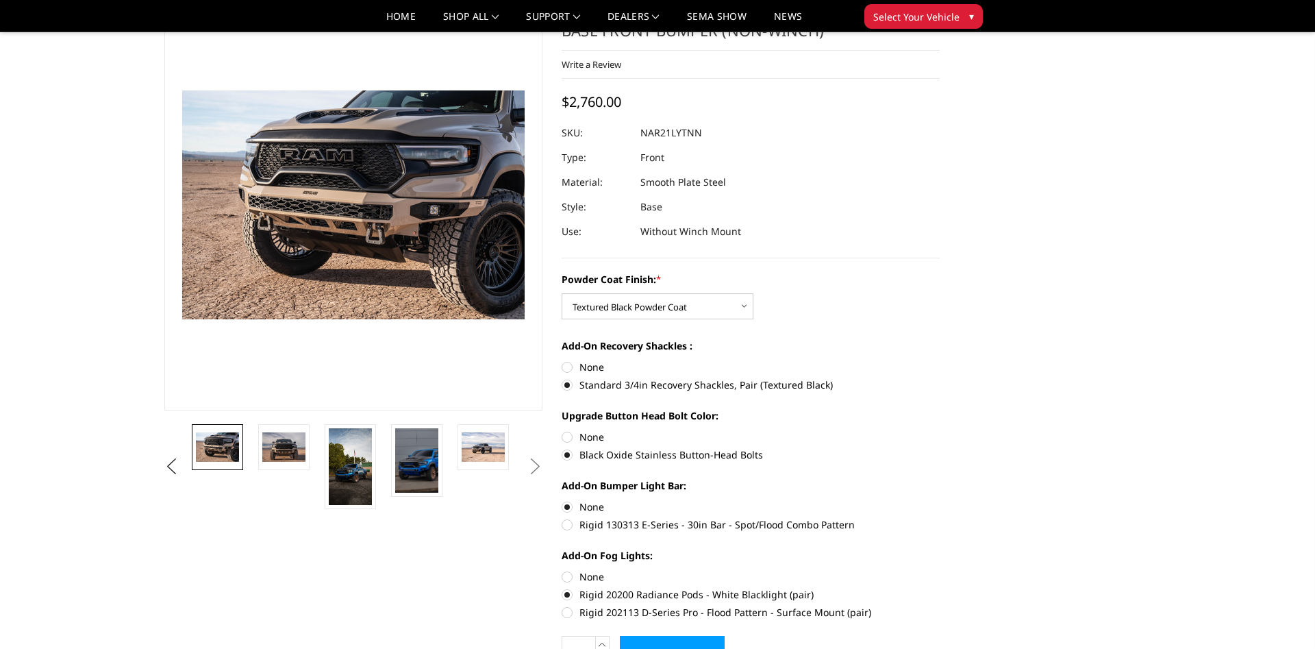
click at [216, 450] on img at bounding box center [217, 446] width 43 height 29
click at [291, 452] on img at bounding box center [283, 446] width 43 height 29
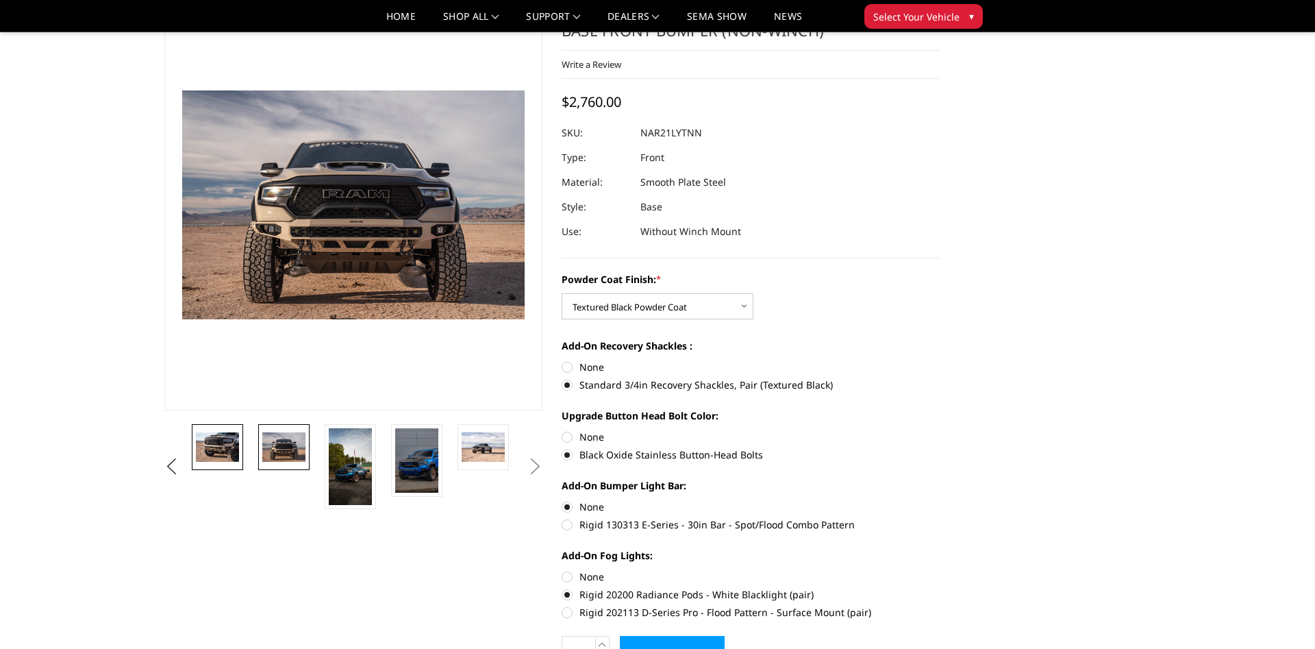
click at [240, 452] on link at bounding box center [217, 447] width 51 height 46
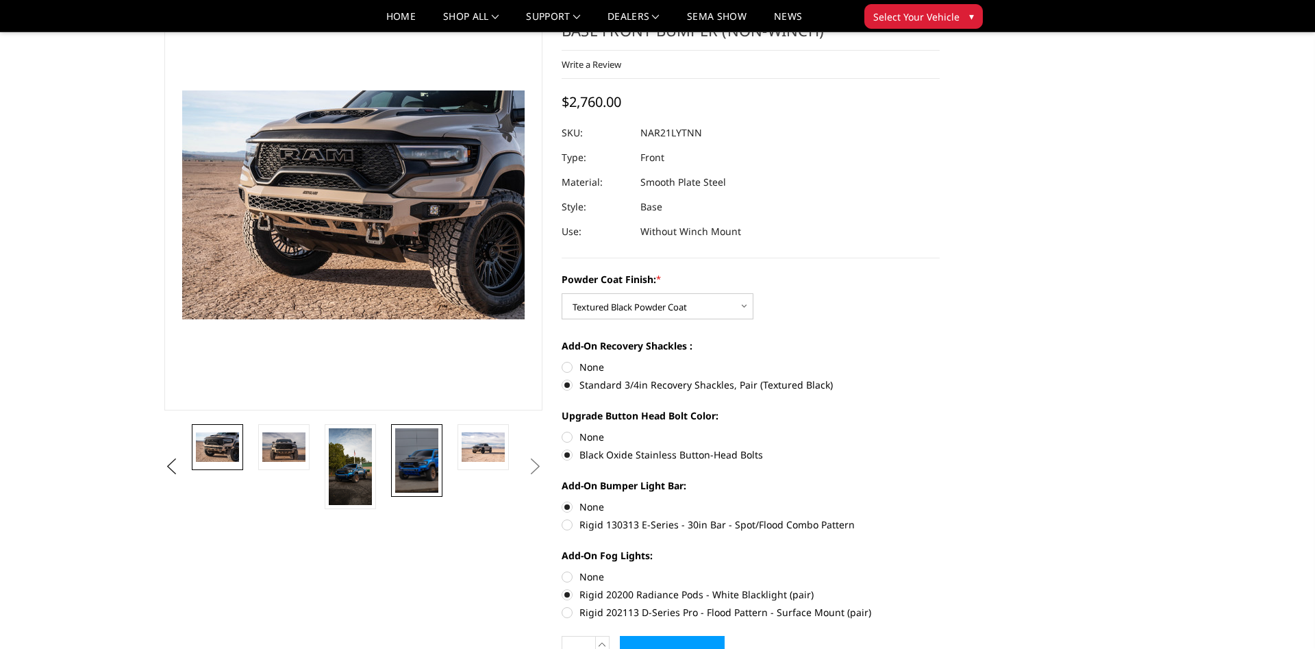
click at [412, 462] on img at bounding box center [416, 460] width 43 height 64
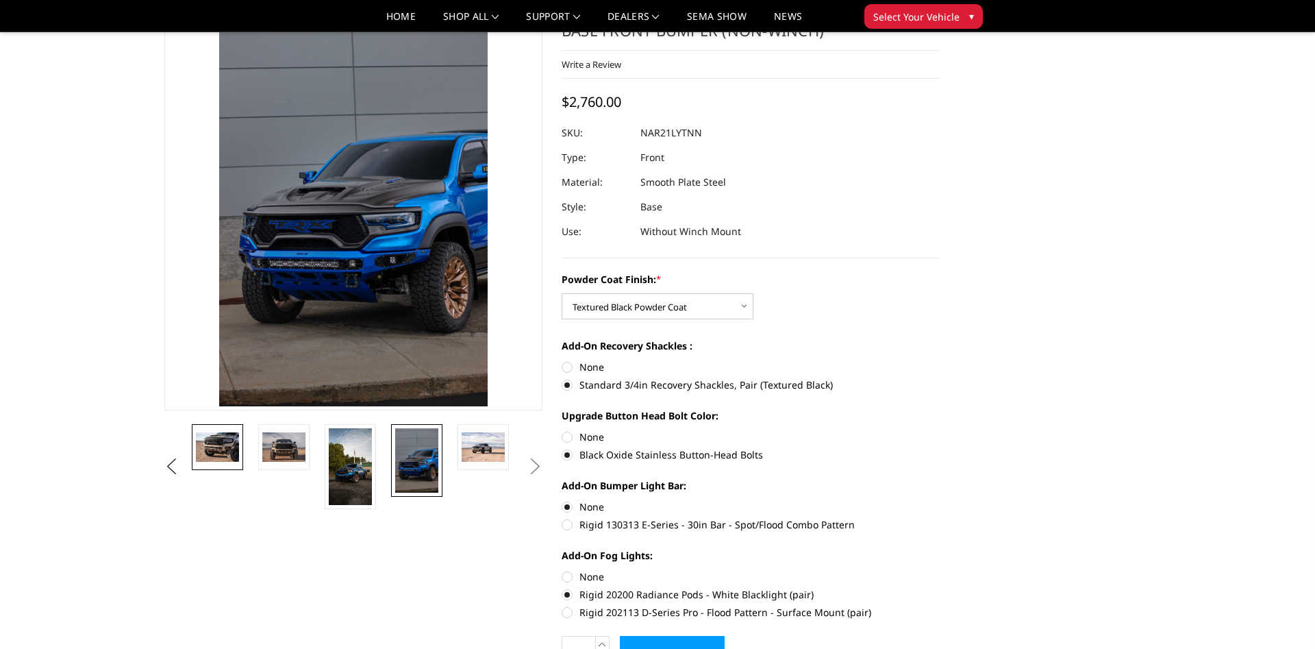
click at [240, 436] on link at bounding box center [217, 447] width 51 height 46
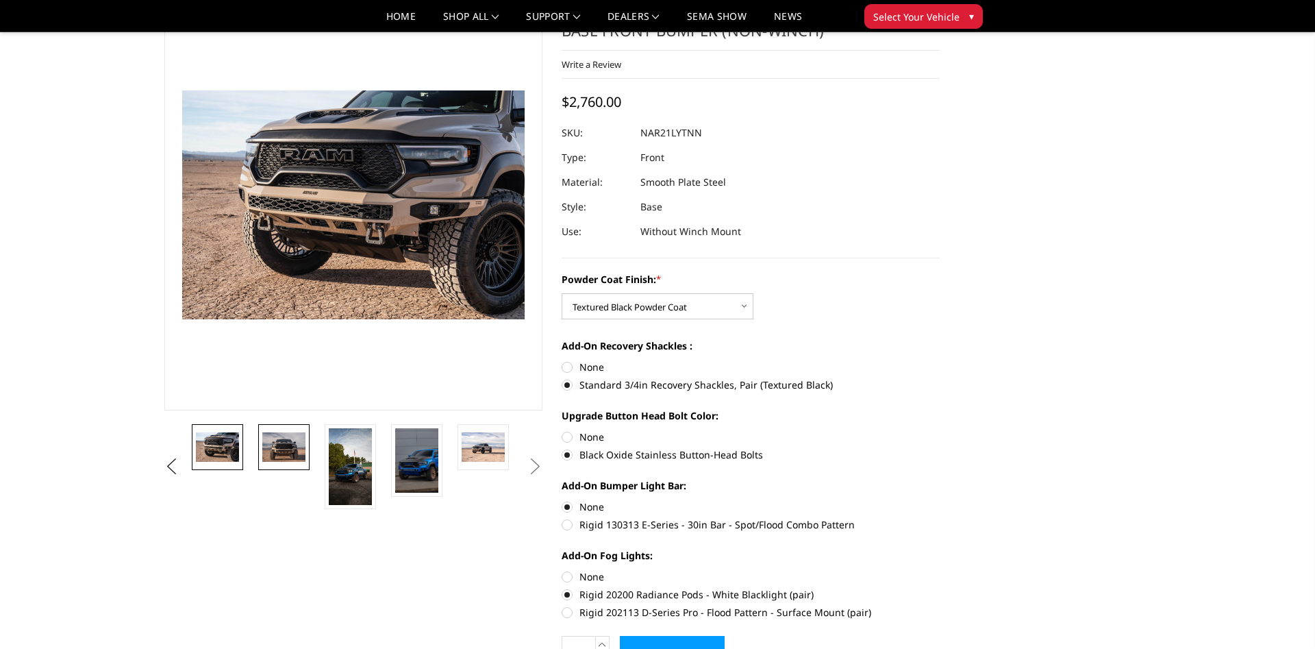
click at [275, 443] on img at bounding box center [283, 446] width 43 height 29
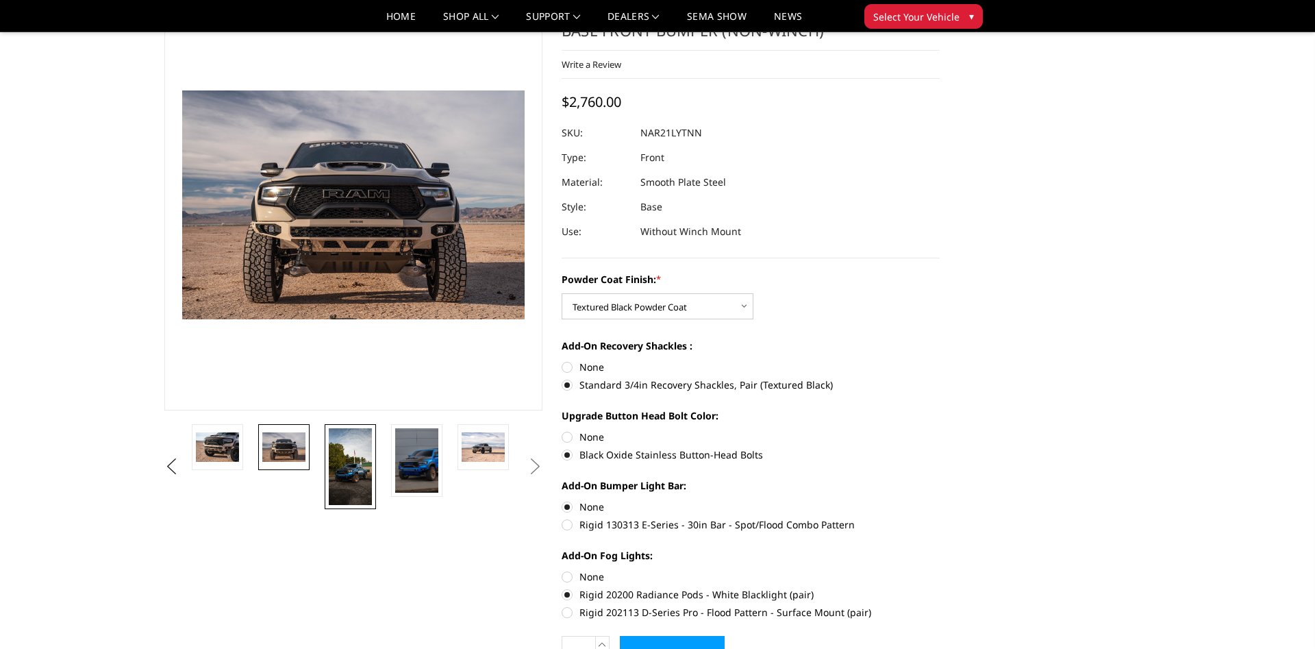
drag, startPoint x: 339, startPoint y: 460, endPoint x: 332, endPoint y: 449, distance: 12.3
click at [338, 460] on img at bounding box center [350, 466] width 43 height 77
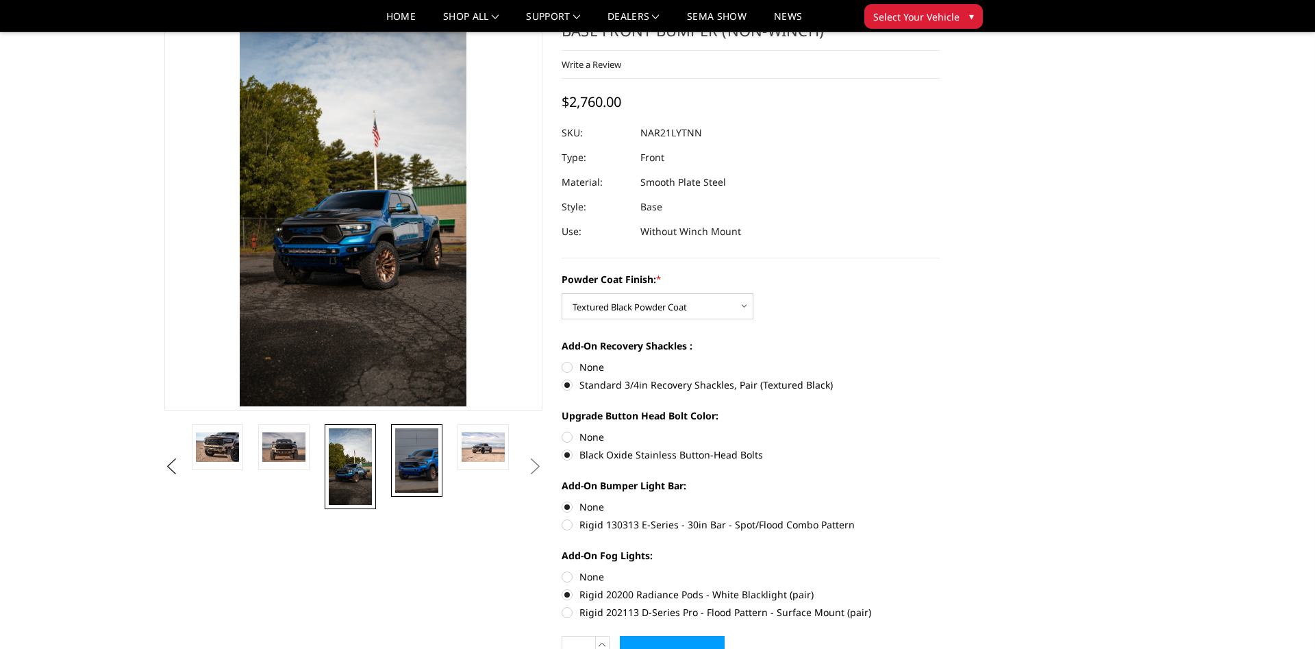
click at [407, 455] on img at bounding box center [416, 460] width 43 height 64
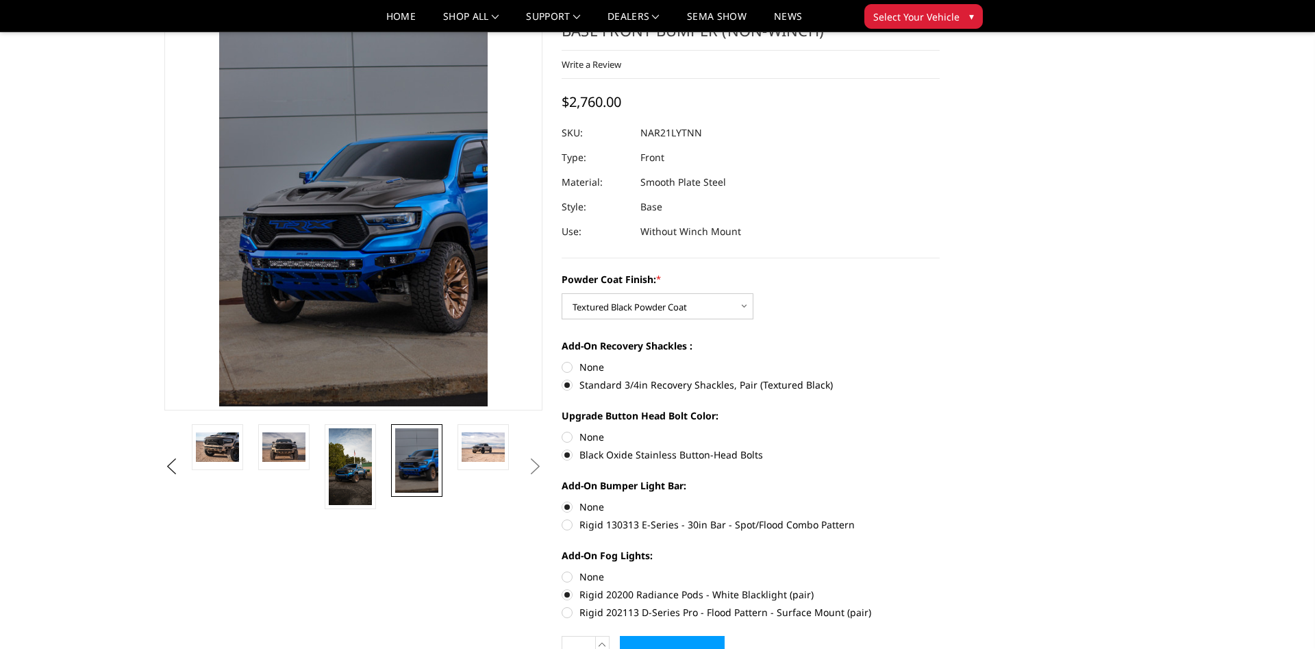
click at [511, 463] on li at bounding box center [487, 466] width 66 height 85
click at [538, 468] on button "Next" at bounding box center [535, 466] width 21 height 21
click at [180, 462] on button "Previous" at bounding box center [171, 466] width 21 height 21
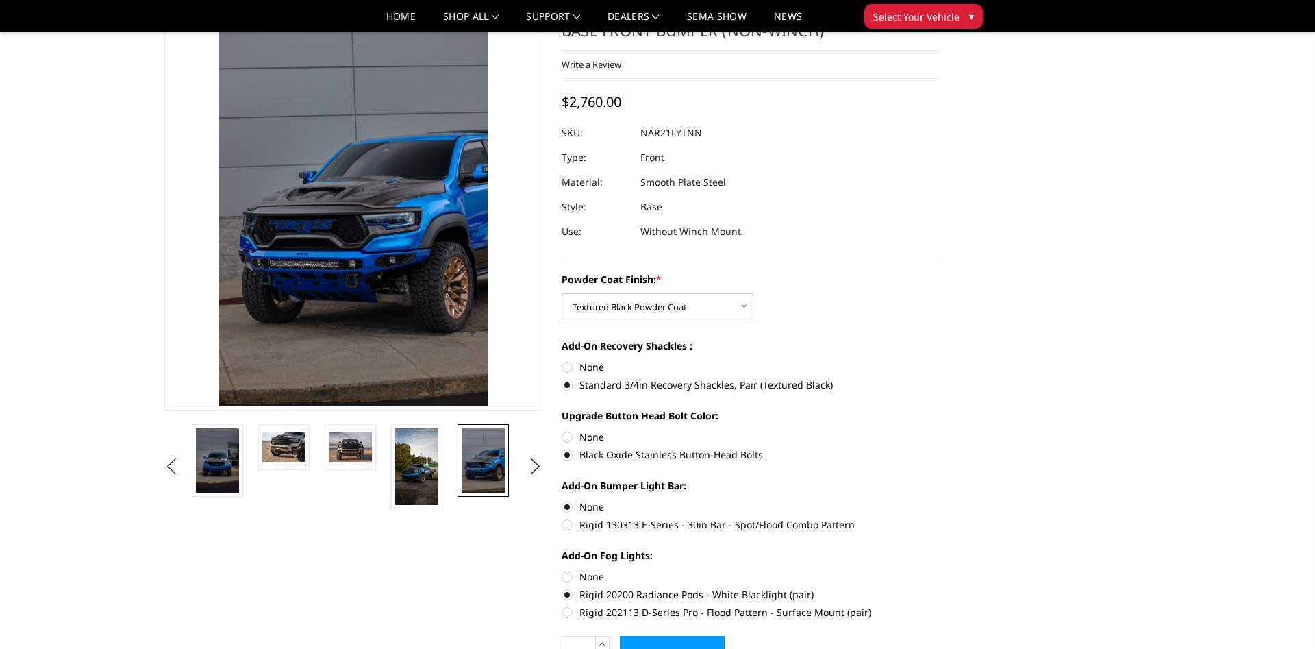
click at [172, 460] on button "Previous" at bounding box center [171, 466] width 21 height 21
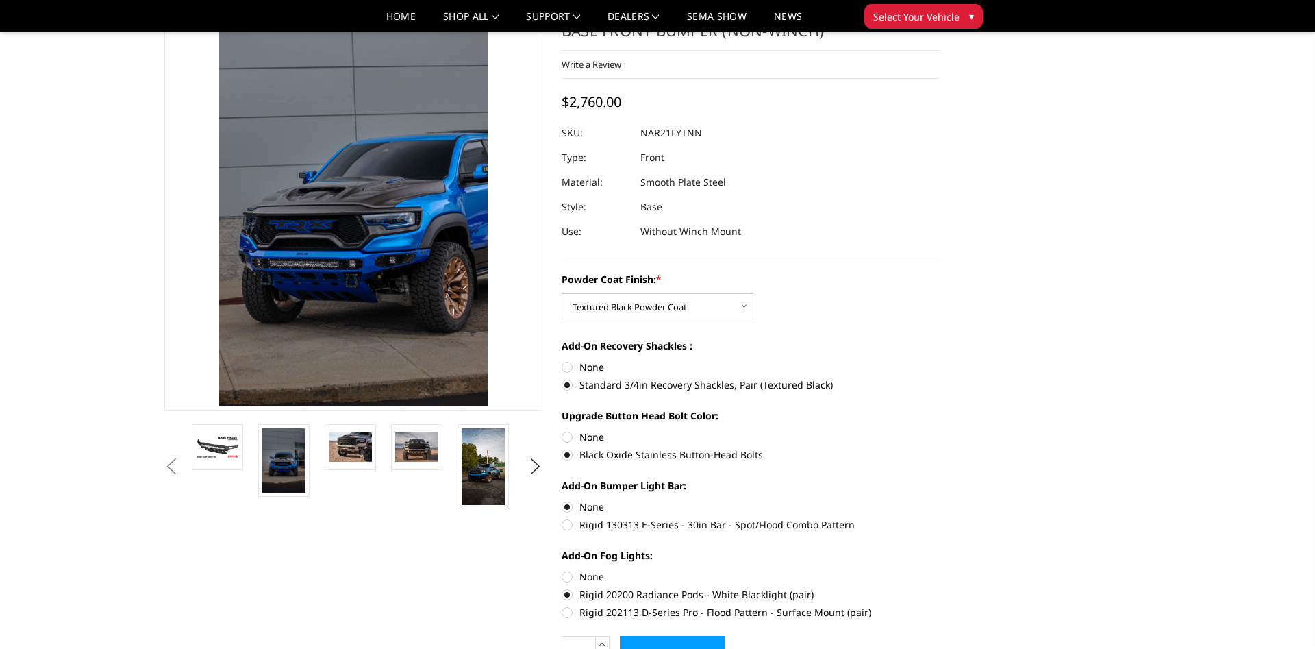
click at [245, 460] on li at bounding box center [221, 466] width 66 height 85
click at [204, 449] on img at bounding box center [217, 447] width 43 height 24
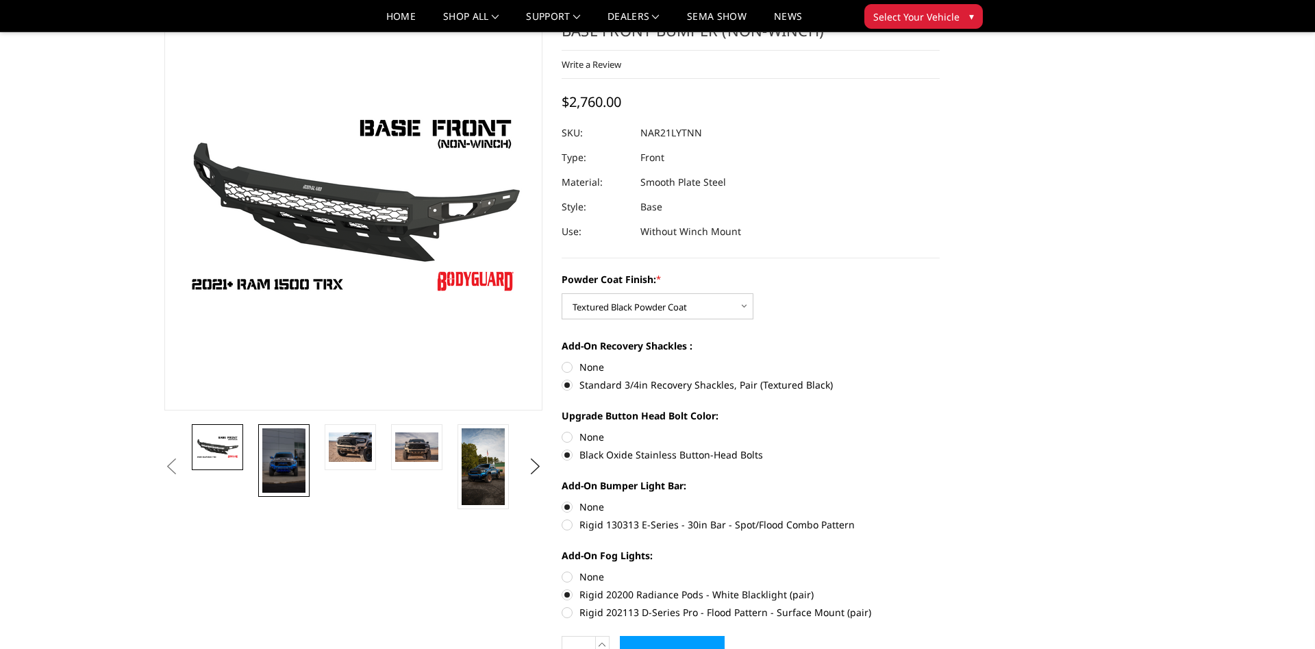
click at [297, 471] on img at bounding box center [283, 460] width 43 height 64
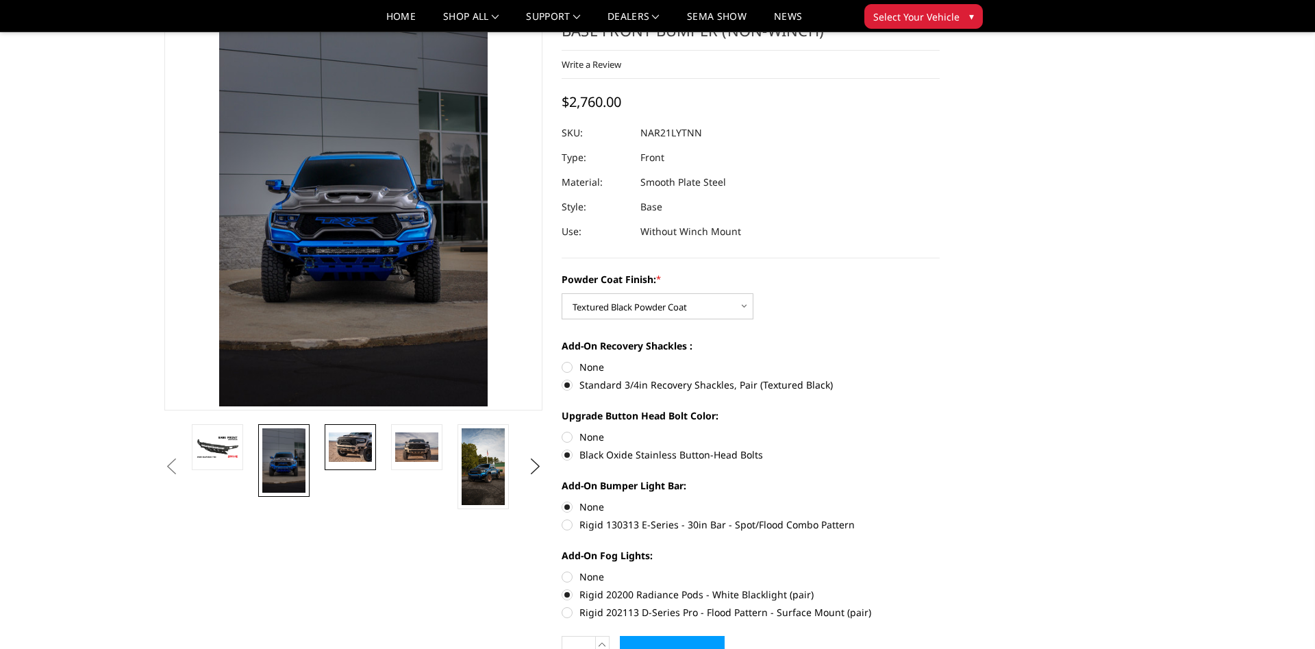
click at [340, 458] on img at bounding box center [350, 446] width 43 height 29
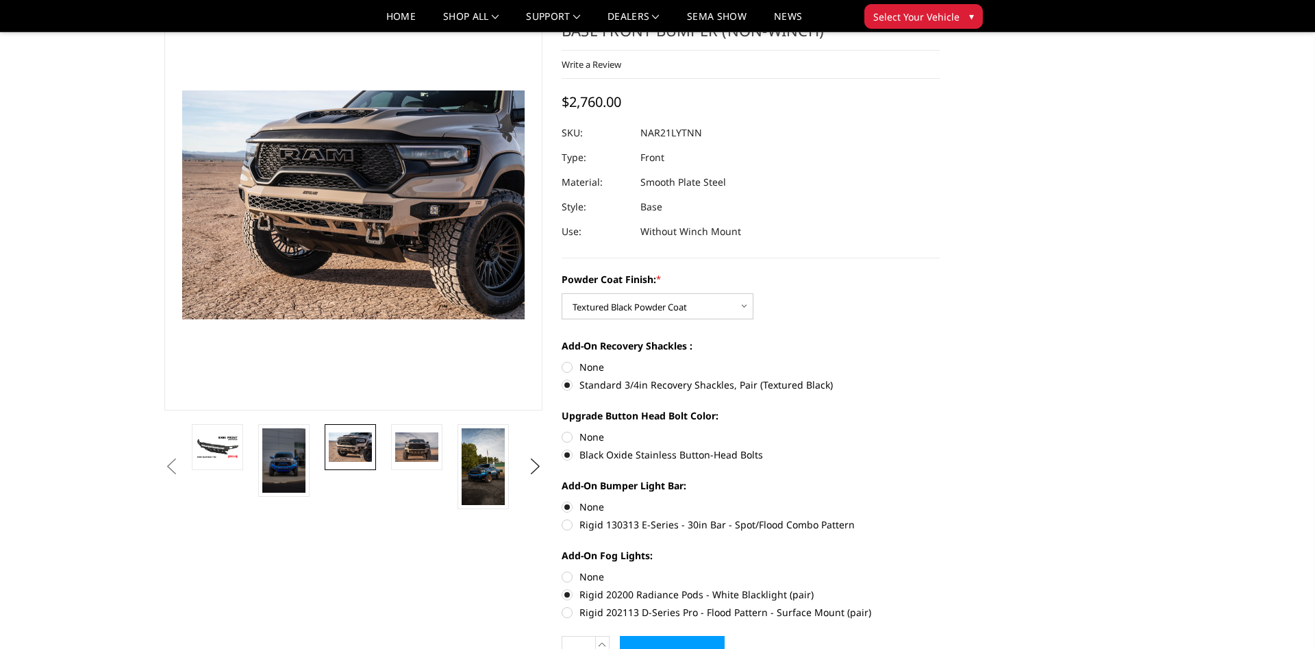
click at [364, 462] on link at bounding box center [350, 447] width 51 height 46
click at [418, 462] on link at bounding box center [416, 447] width 51 height 46
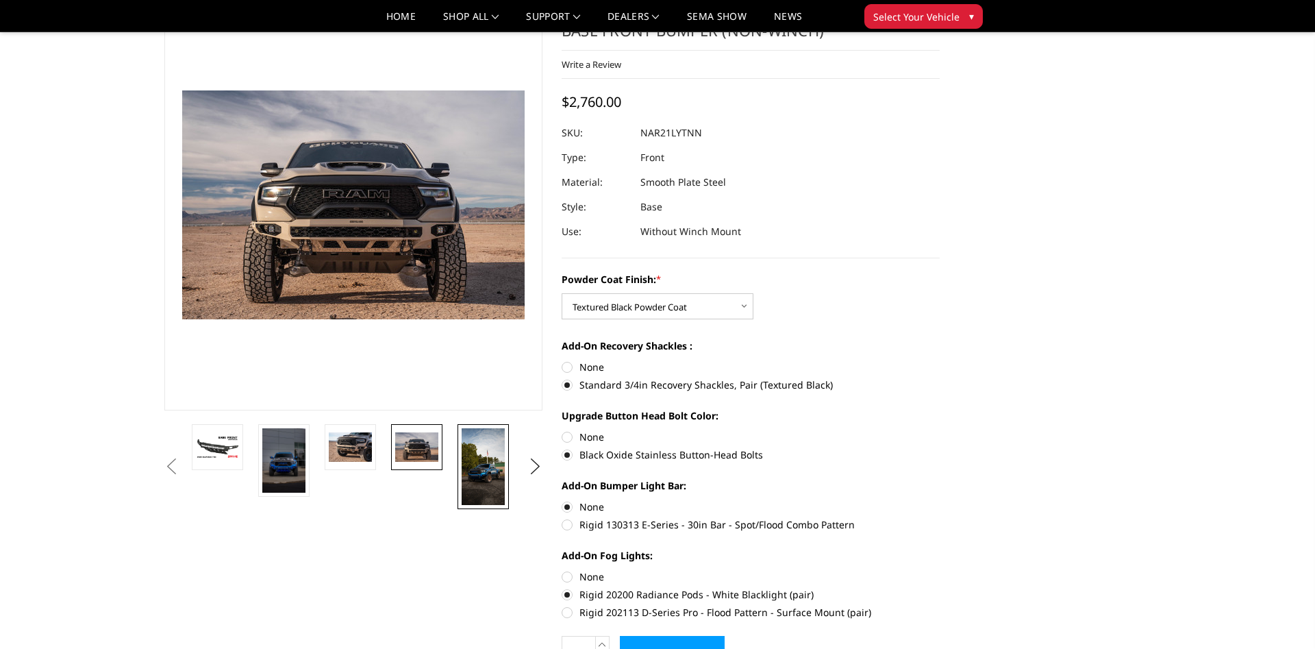
click at [489, 475] on img at bounding box center [483, 466] width 43 height 77
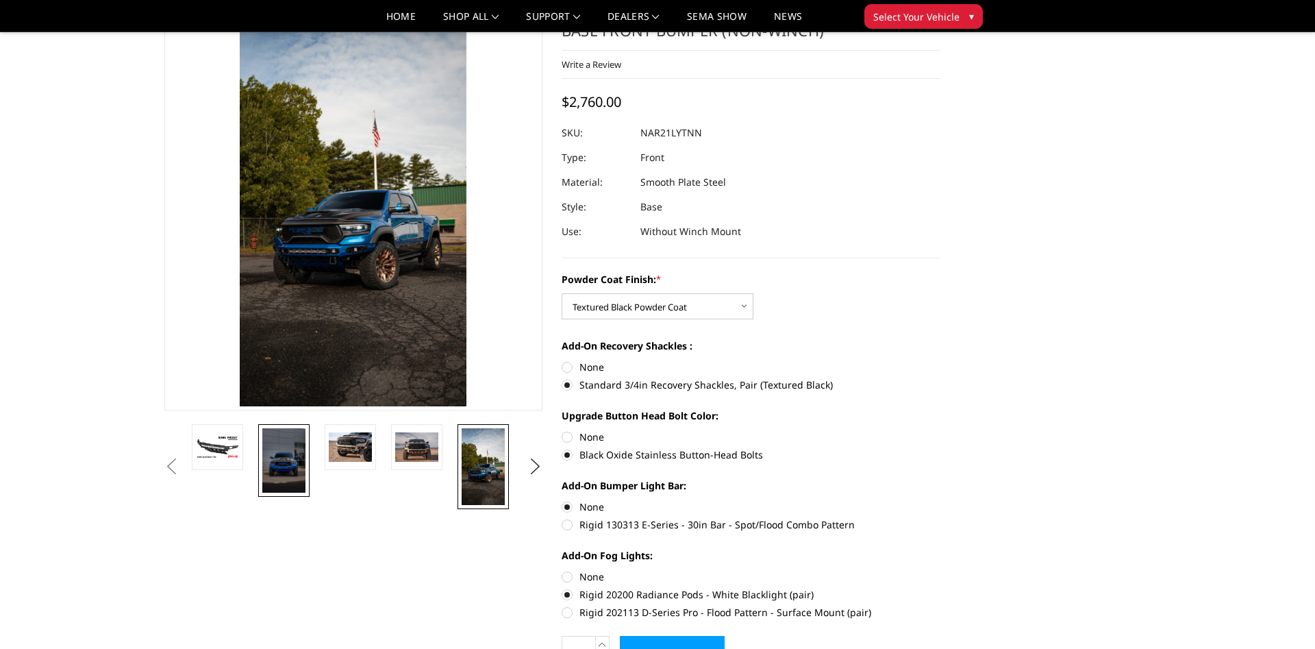
click at [302, 466] on img at bounding box center [283, 460] width 43 height 64
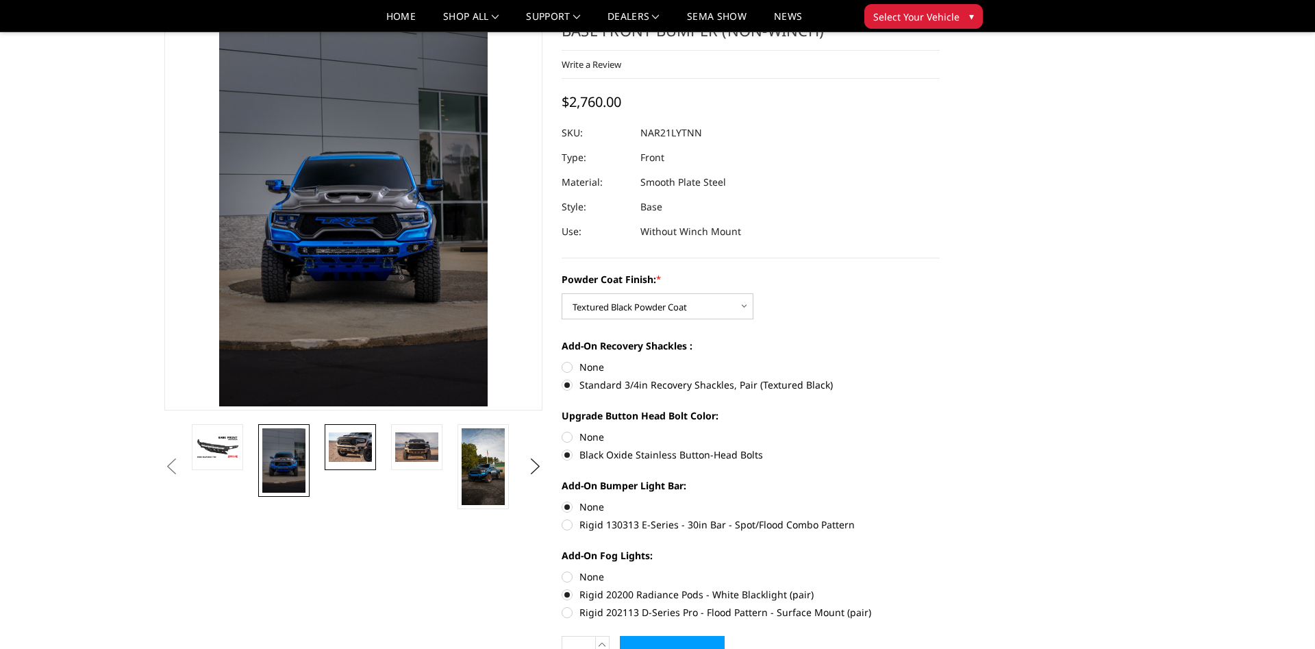
click at [339, 454] on img at bounding box center [350, 446] width 43 height 29
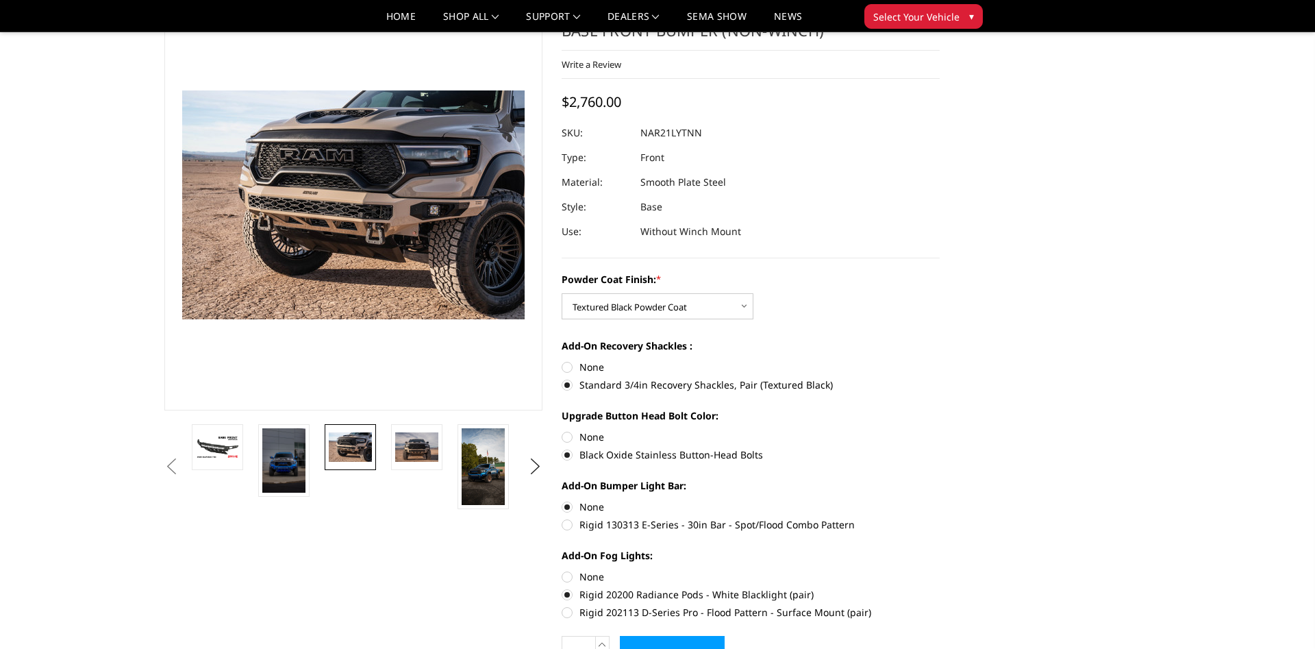
click at [358, 453] on img at bounding box center [350, 446] width 43 height 29
click at [405, 446] on img at bounding box center [416, 446] width 43 height 29
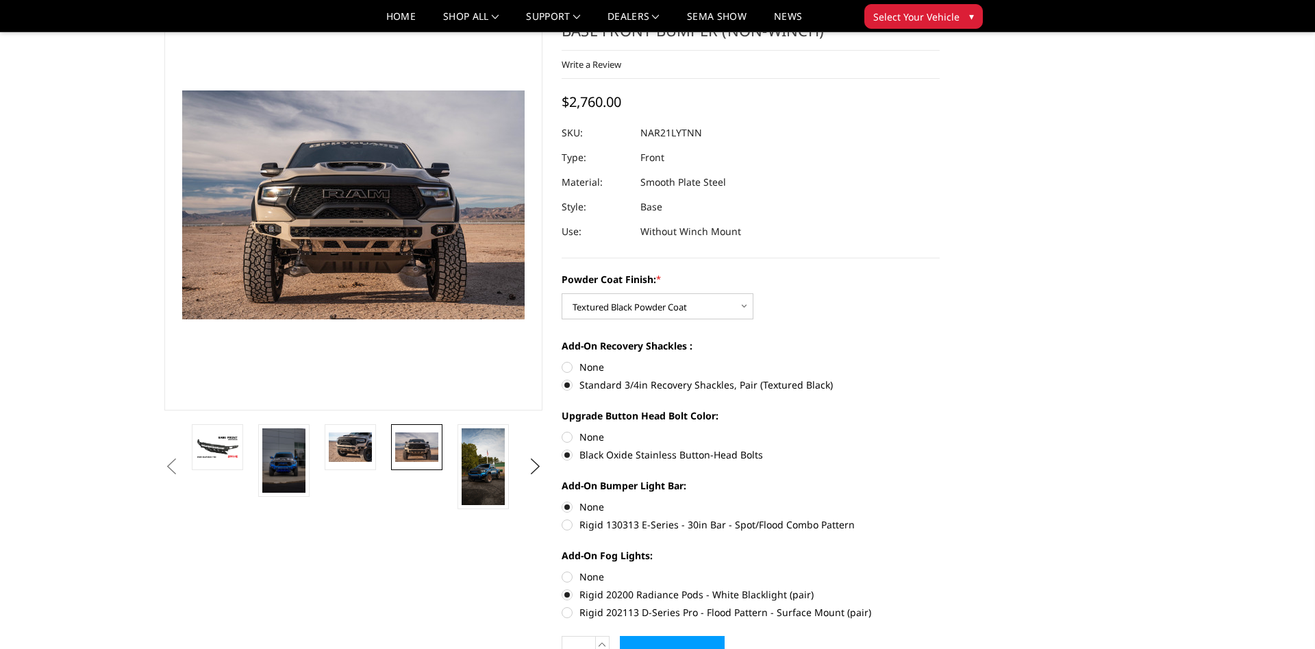
click at [450, 453] on li at bounding box center [421, 466] width 66 height 85
drag, startPoint x: 410, startPoint y: 449, endPoint x: 403, endPoint y: 445, distance: 8.0
click at [410, 449] on img at bounding box center [416, 446] width 43 height 29
click at [373, 449] on link at bounding box center [350, 447] width 51 height 46
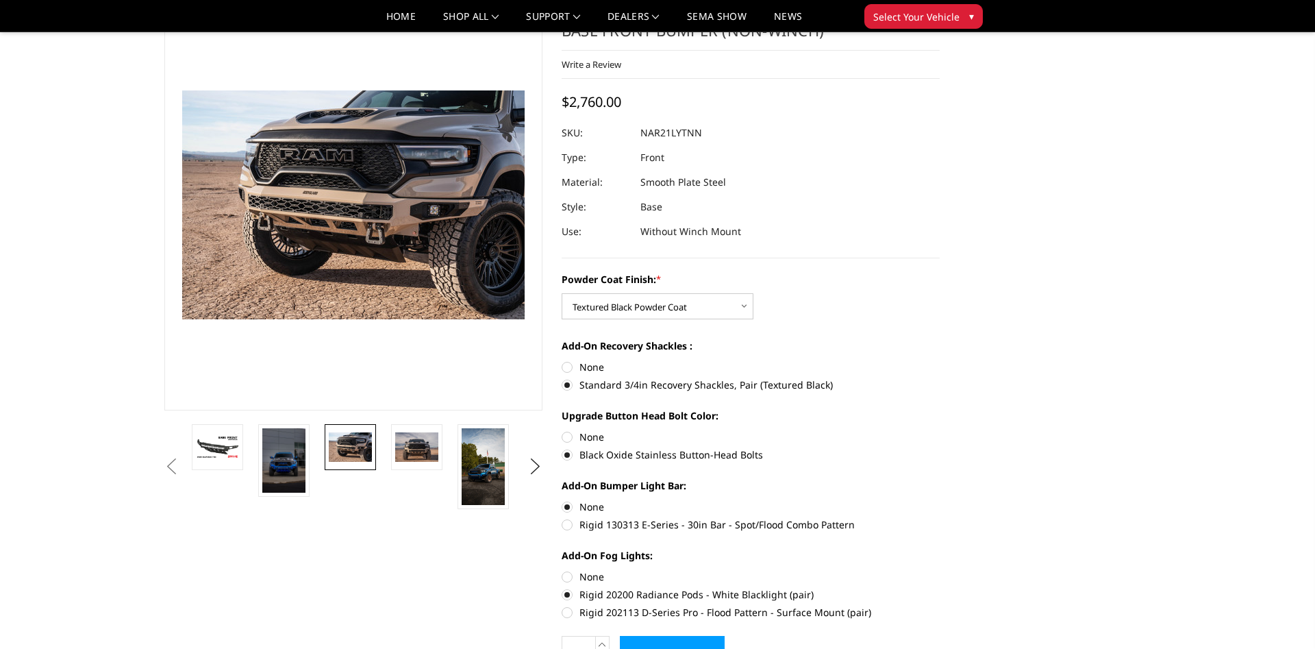
click at [321, 449] on li at bounding box center [354, 466] width 66 height 85
click at [279, 441] on img at bounding box center [283, 460] width 43 height 64
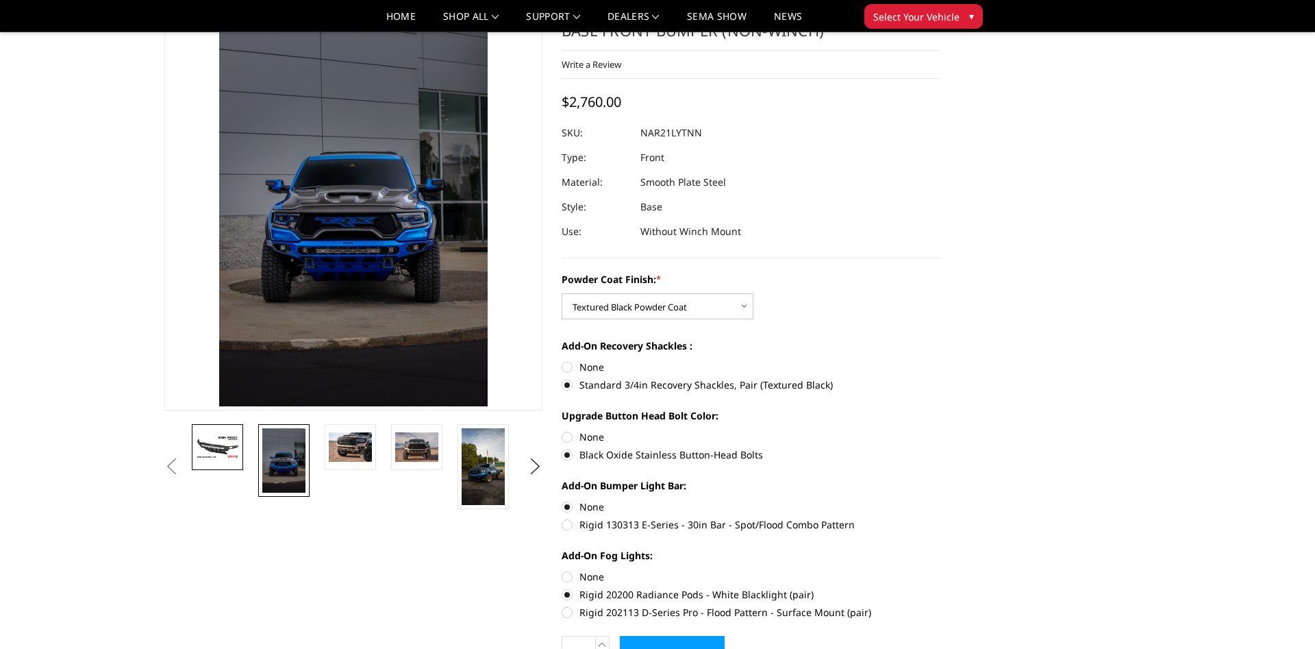
click at [232, 450] on img at bounding box center [217, 447] width 43 height 24
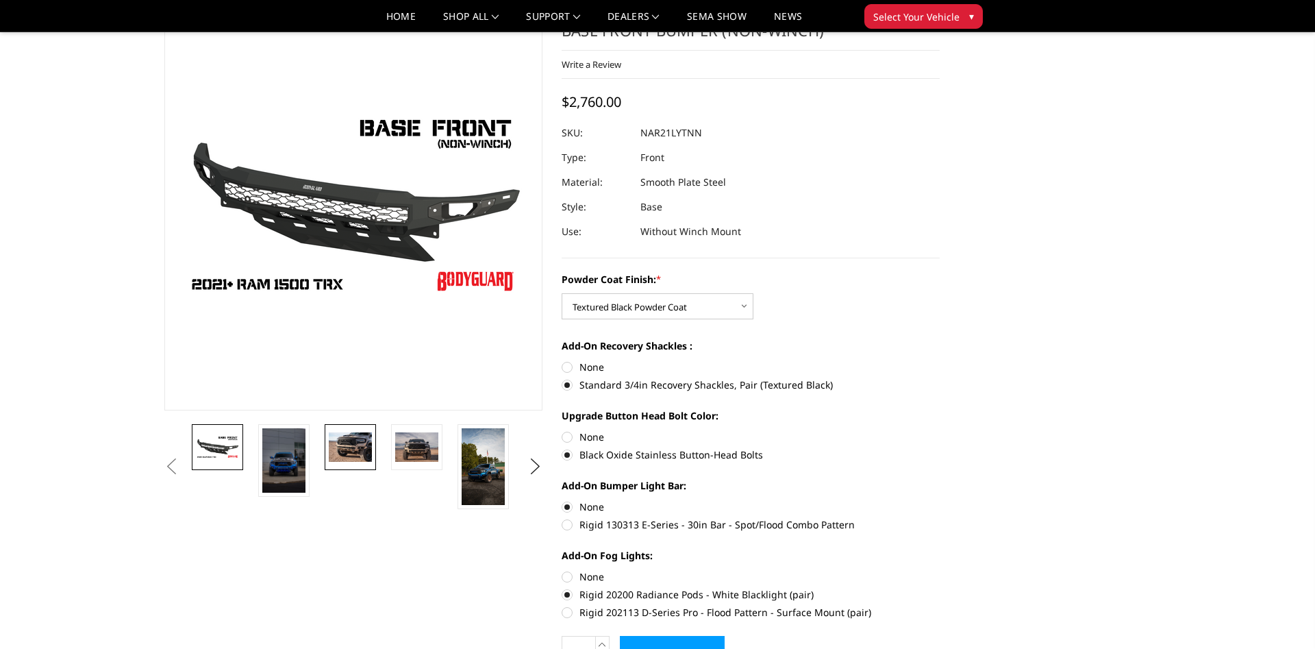
click at [349, 444] on img at bounding box center [350, 446] width 43 height 29
